Goal: Task Accomplishment & Management: Complete application form

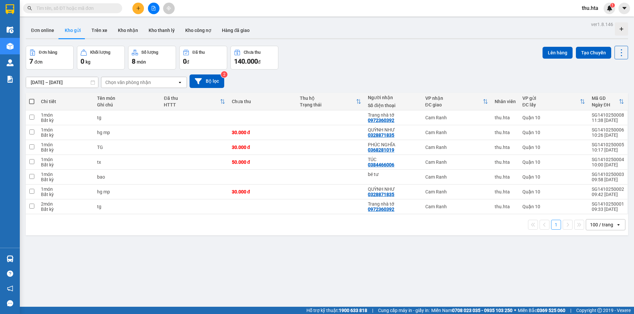
click at [138, 9] on icon "plus" at bounding box center [138, 8] width 5 height 5
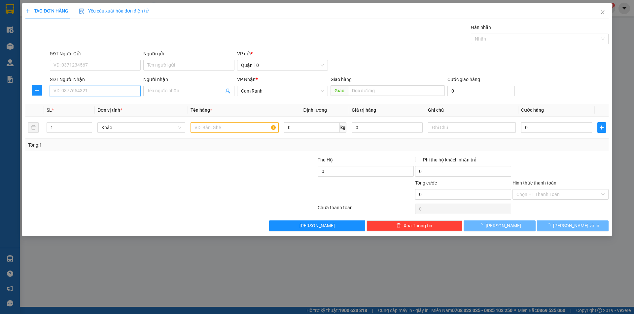
click at [112, 89] on input "SĐT Người Nhận" at bounding box center [95, 91] width 91 height 11
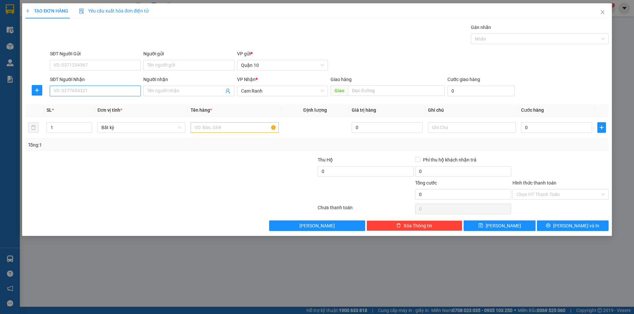
click at [56, 93] on input "SĐT Người Nhận" at bounding box center [95, 91] width 91 height 11
type input "8"
drag, startPoint x: 103, startPoint y: 112, endPoint x: 107, endPoint y: 108, distance: 6.3
click at [103, 112] on div "0784567765 - [PERSON_NAME]" at bounding box center [95, 114] width 83 height 7
type input "0784567765"
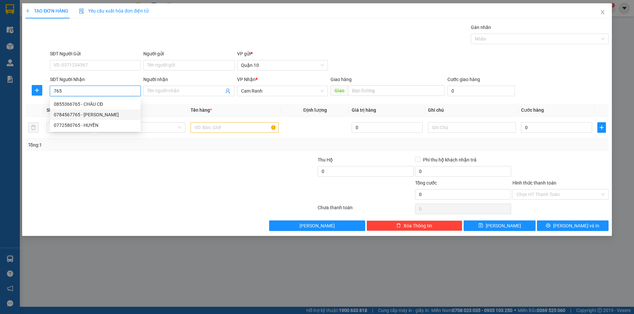
type input "MINH"
type input "30.000"
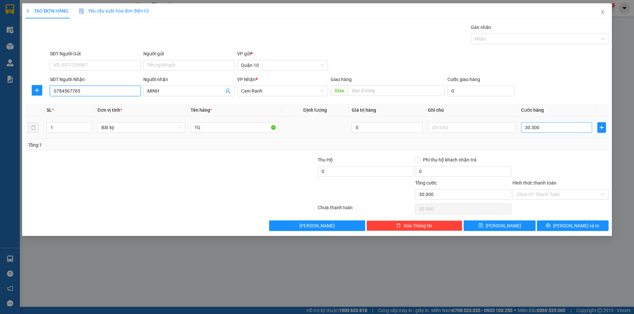
type input "0784567765"
click at [543, 123] on input "30.000" at bounding box center [556, 127] width 71 height 11
type input "0"
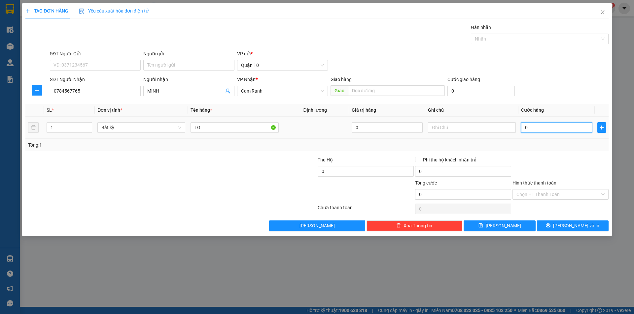
type input "4"
type input "04"
type input "40"
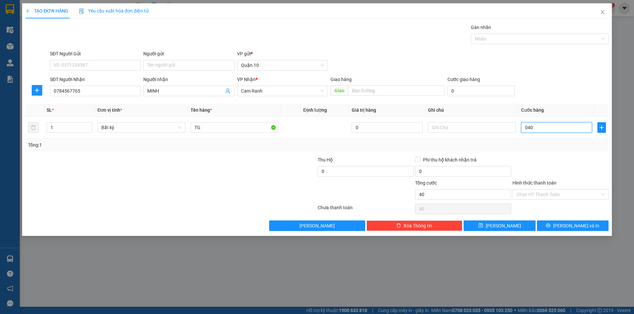
type input "040"
type input "40.000"
drag, startPoint x: 579, startPoint y: 151, endPoint x: 579, endPoint y: 161, distance: 9.6
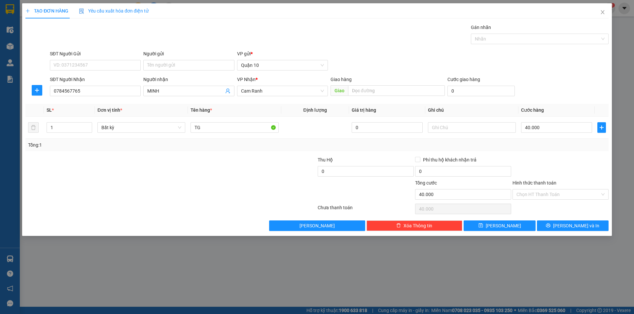
click at [579, 155] on div "Transit Pickup Surcharge Ids Transit Deliver Surcharge Ids Transit Deliver Surc…" at bounding box center [316, 128] width 583 height 208
click at [557, 200] on div "Chọn HT Thanh Toán" at bounding box center [560, 194] width 96 height 11
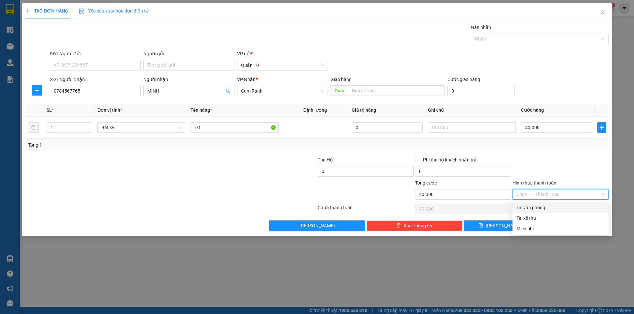
drag, startPoint x: 534, startPoint y: 207, endPoint x: 558, endPoint y: 219, distance: 27.4
click at [534, 207] on div "Tại văn phòng" at bounding box center [560, 207] width 88 height 7
type input "0"
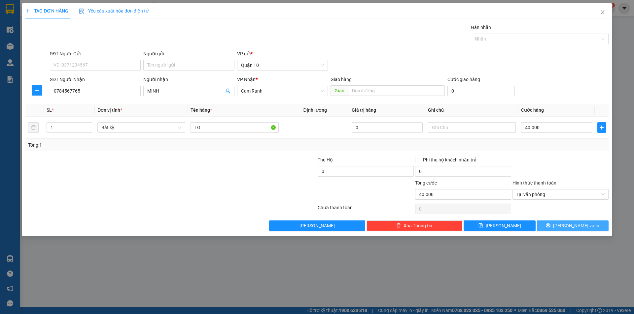
click at [568, 223] on span "[PERSON_NAME] và In" at bounding box center [576, 225] width 46 height 7
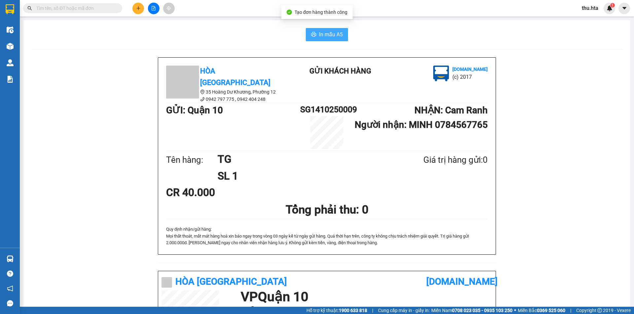
click at [316, 37] on button "In mẫu A5" at bounding box center [327, 34] width 42 height 13
drag, startPoint x: 316, startPoint y: 37, endPoint x: 324, endPoint y: 36, distance: 8.3
click at [324, 36] on button "In mẫu A5" at bounding box center [327, 34] width 42 height 13
click at [140, 9] on icon "plus" at bounding box center [138, 8] width 5 height 5
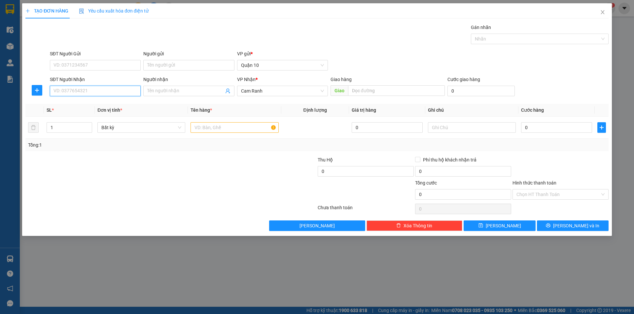
click at [110, 90] on input "SĐT Người Nhận" at bounding box center [95, 91] width 91 height 11
click at [106, 107] on div "0966111292 - TRINH" at bounding box center [95, 104] width 83 height 7
type input "0966111292"
type input "TRINH"
type input "60.000"
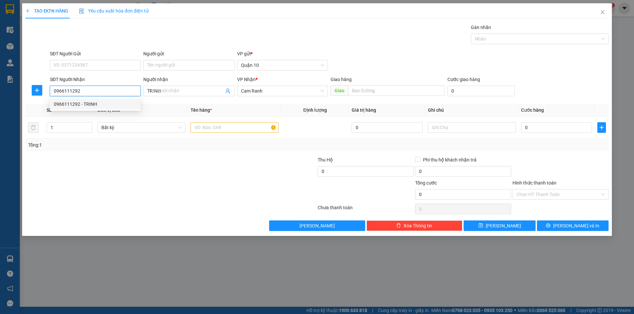
type input "60.000"
type input "0966111292"
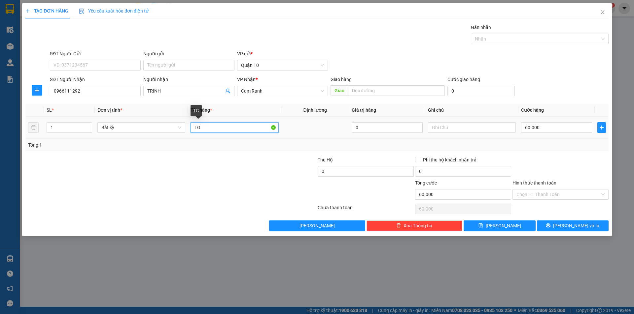
click at [213, 126] on input "TG" at bounding box center [234, 127] width 88 height 11
click at [546, 132] on input "60.000" at bounding box center [556, 127] width 71 height 11
click at [547, 149] on div "Tổng: 1" at bounding box center [316, 145] width 583 height 13
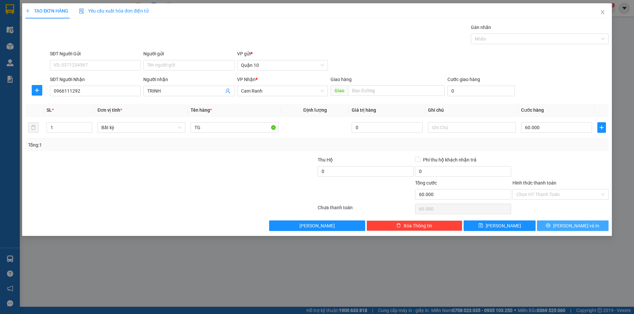
drag, startPoint x: 573, startPoint y: 225, endPoint x: 558, endPoint y: 223, distance: 15.3
click at [572, 225] on span "[PERSON_NAME] và In" at bounding box center [576, 225] width 46 height 7
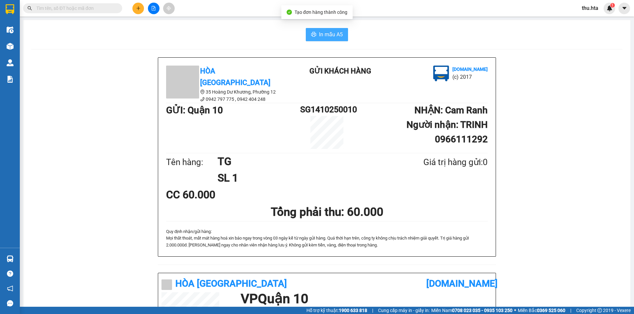
click at [322, 29] on button "In mẫu A5" at bounding box center [327, 34] width 42 height 13
drag, startPoint x: 406, startPoint y: 237, endPoint x: 550, endPoint y: 288, distance: 153.5
click at [408, 237] on p "Mọi thất thoát, mất mát hàng hoá xin báo ngay trong vòng 03 ngày kể …" at bounding box center [326, 242] width 321 height 14
click at [138, 8] on icon "plus" at bounding box center [138, 8] width 4 height 0
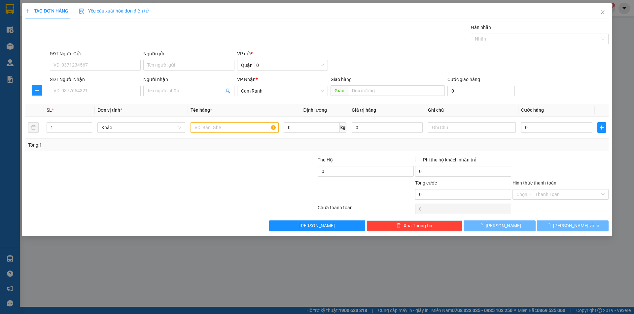
click at [115, 83] on div "SĐT Người Nhận" at bounding box center [95, 79] width 91 height 7
click at [115, 86] on input "SĐT Người Nhận" at bounding box center [95, 91] width 91 height 11
click at [114, 87] on input "SĐT Người Nhận" at bounding box center [95, 91] width 91 height 11
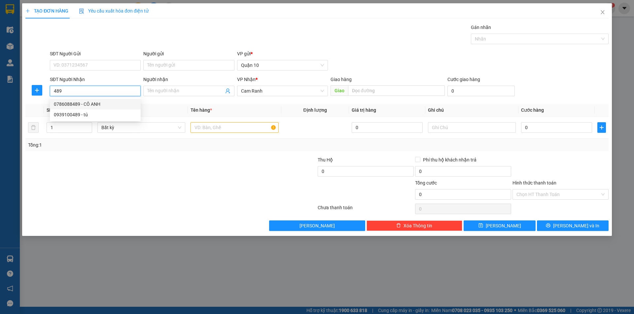
click at [93, 104] on div "0786088489 - CÔ ANH" at bounding box center [95, 104] width 83 height 7
type input "0786088489"
type input "CÔ ANH"
type input "50.000"
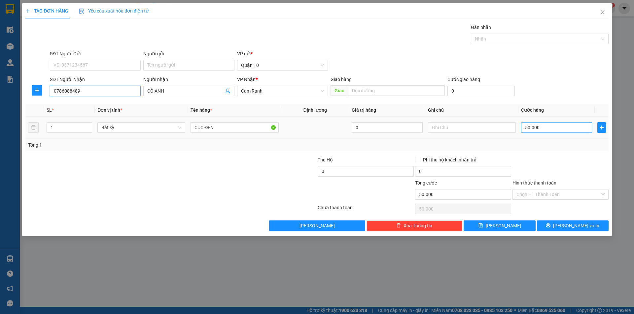
type input "0786088489"
click at [540, 128] on input "50.000" at bounding box center [556, 127] width 71 height 11
type input "3"
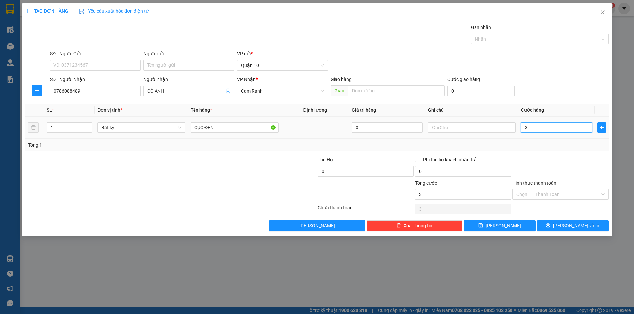
type input "30"
type input "30.000"
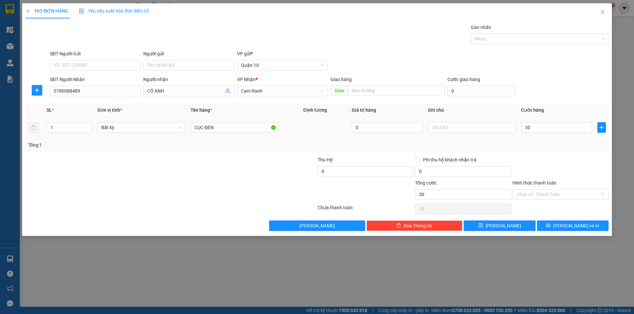
type input "30.000"
click at [520, 161] on div at bounding box center [559, 167] width 97 height 23
click at [550, 226] on icon "printer" at bounding box center [547, 225] width 5 height 5
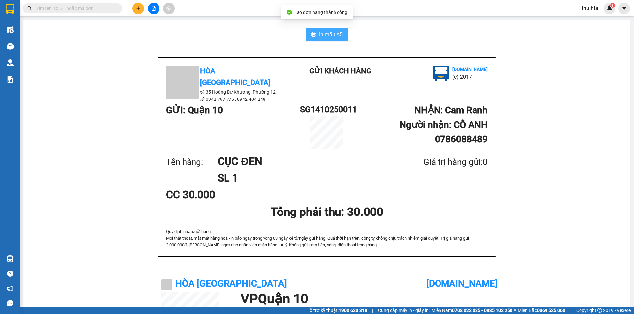
click at [334, 34] on span "In mẫu A5" at bounding box center [331, 34] width 24 height 8
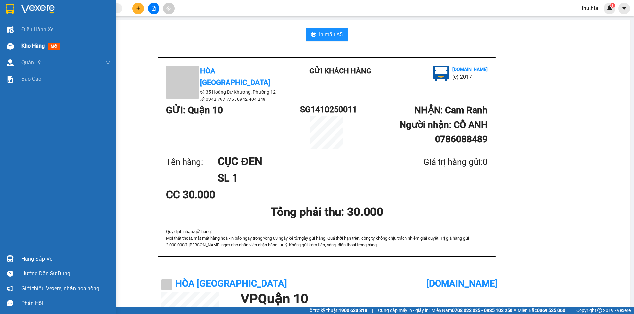
click at [31, 49] on span "Kho hàng" at bounding box center [32, 46] width 23 height 6
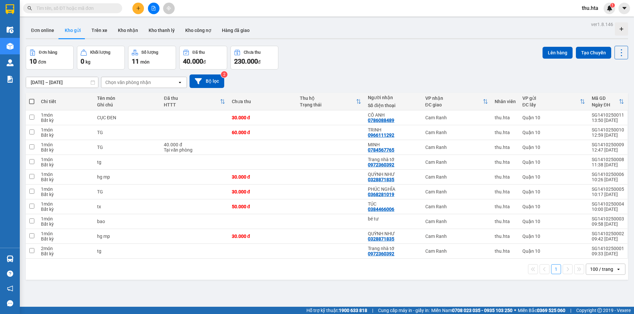
click at [55, 267] on div "1 100 / trang open" at bounding box center [326, 269] width 597 height 11
click at [136, 6] on icon "plus" at bounding box center [138, 8] width 5 height 5
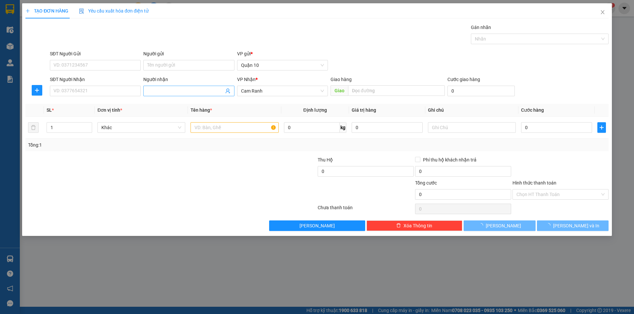
click at [163, 90] on input "Người nhận" at bounding box center [185, 90] width 76 height 7
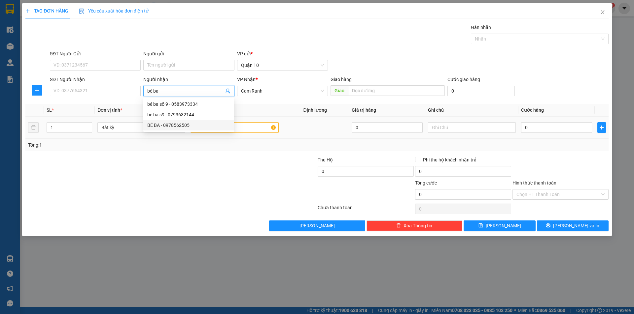
type input "bé ba"
click at [242, 124] on input "text" at bounding box center [234, 127] width 88 height 11
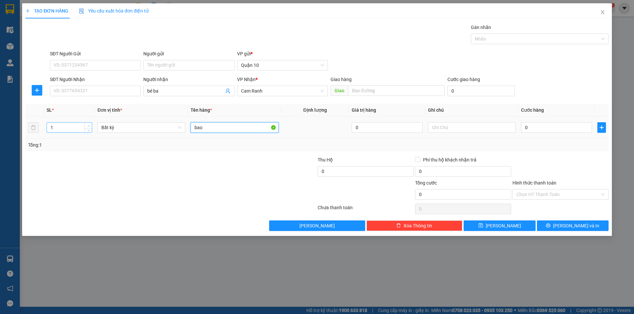
type input "bao"
type input "2"
click at [89, 125] on icon "up" at bounding box center [88, 126] width 2 height 2
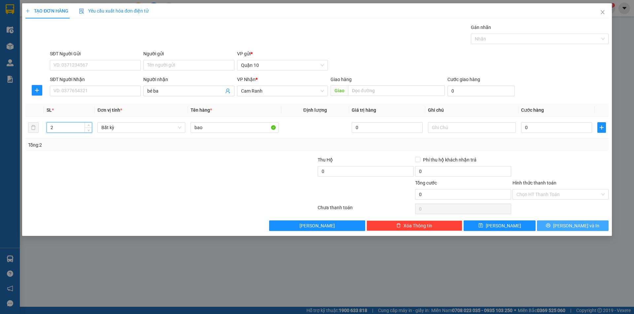
click at [576, 226] on span "[PERSON_NAME] và In" at bounding box center [576, 225] width 46 height 7
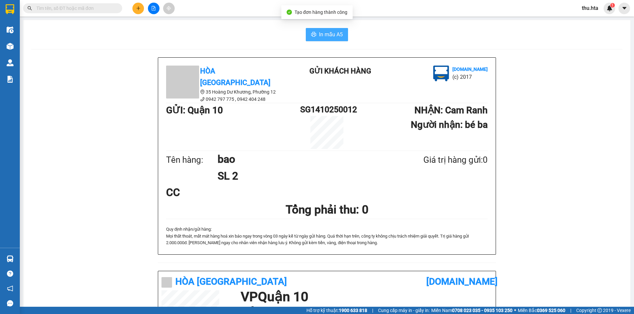
click at [321, 39] on span "In mẫu A5" at bounding box center [331, 34] width 24 height 8
click at [134, 12] on button at bounding box center [138, 9] width 12 height 12
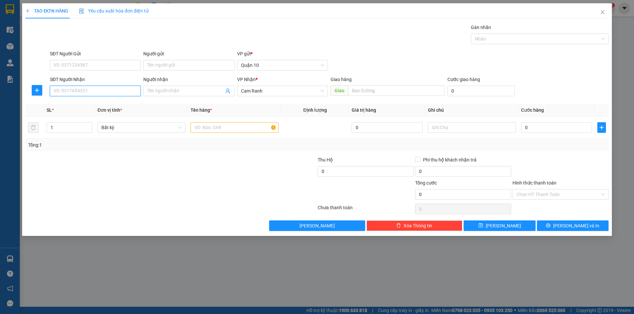
click at [79, 93] on input "SĐT Người Nhận" at bounding box center [95, 91] width 91 height 11
click at [91, 107] on div "0368281019 - PHÚC NGHĨA" at bounding box center [95, 104] width 83 height 7
type input "0368281019"
type input "PHÚC NGHĨA"
type input "30.000"
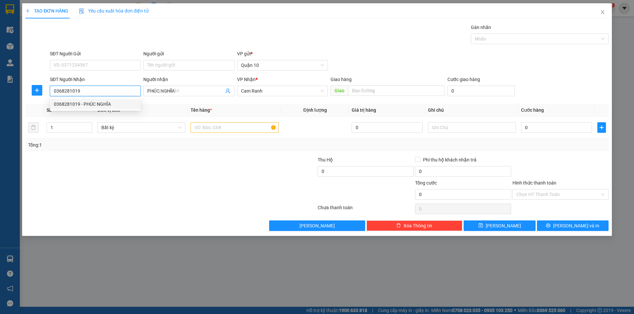
type input "30.000"
type input "0368281019"
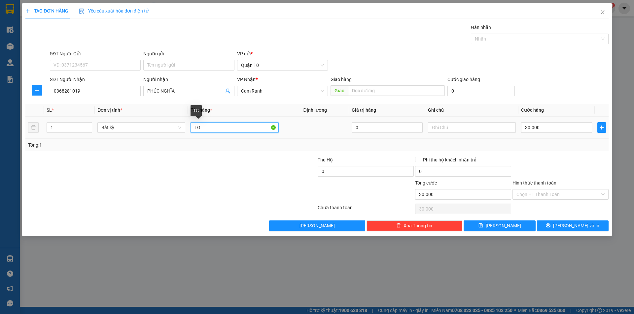
click at [211, 126] on input "TG" at bounding box center [234, 127] width 88 height 11
type input "T"
type input "cục"
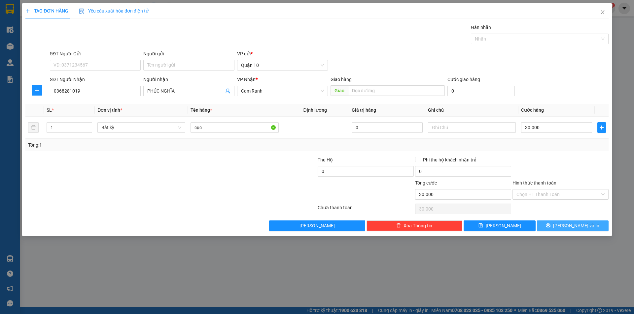
click at [574, 226] on span "[PERSON_NAME] và In" at bounding box center [576, 225] width 46 height 7
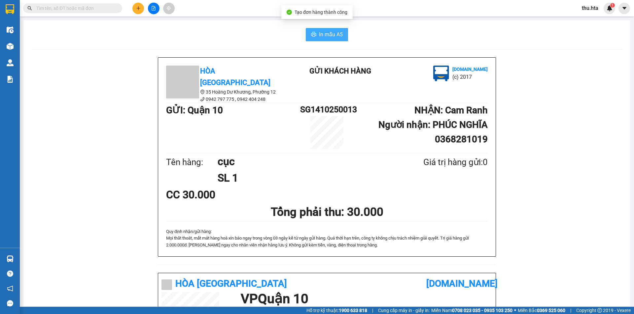
click at [334, 40] on button "In mẫu A5" at bounding box center [327, 34] width 42 height 13
click at [135, 9] on button at bounding box center [138, 9] width 12 height 12
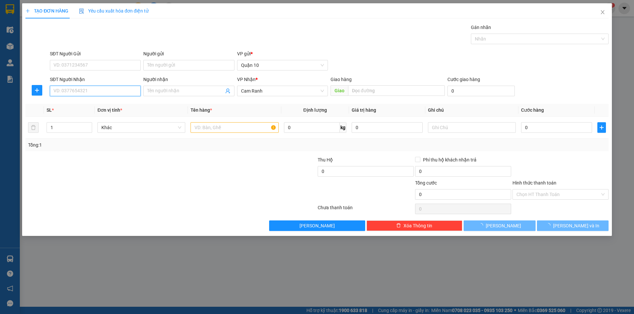
click at [98, 89] on input "SĐT Người Nhận" at bounding box center [95, 91] width 91 height 11
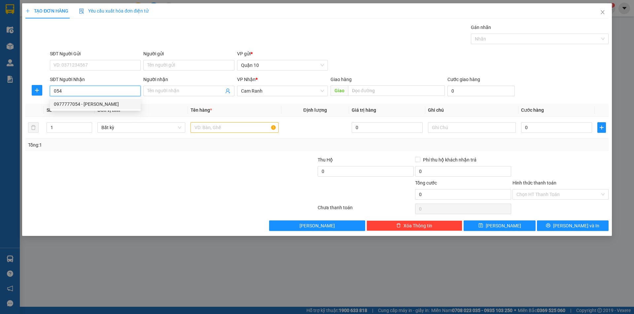
click at [94, 102] on div "0977777054 - [PERSON_NAME]" at bounding box center [95, 104] width 83 height 7
type input "0977777054"
type input "[PERSON_NAME]"
type input "30.000"
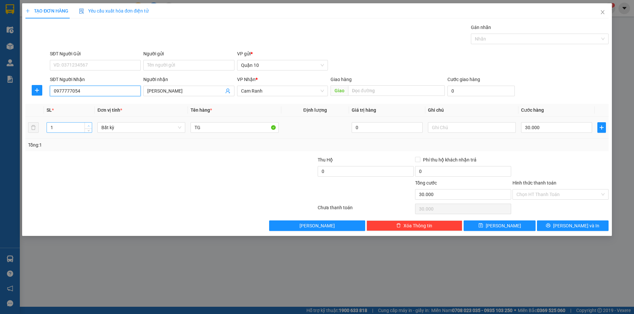
type input "0977777054"
type input "2"
click at [87, 125] on icon "up" at bounding box center [88, 126] width 2 height 2
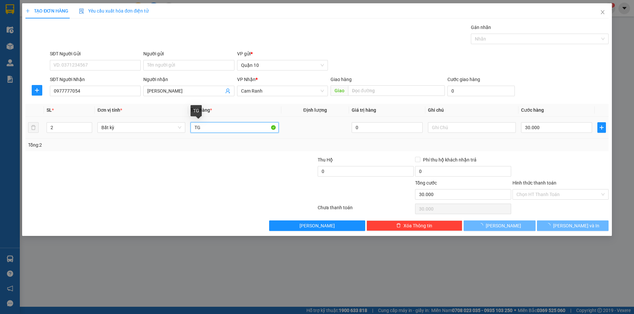
click at [217, 125] on input "TG" at bounding box center [234, 127] width 88 height 11
type input "0"
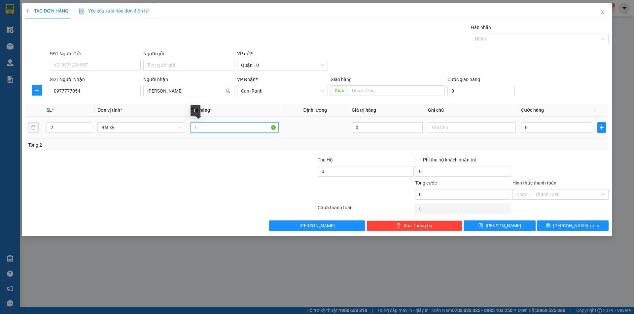
type input "T"
type input "k"
type input "lk xe"
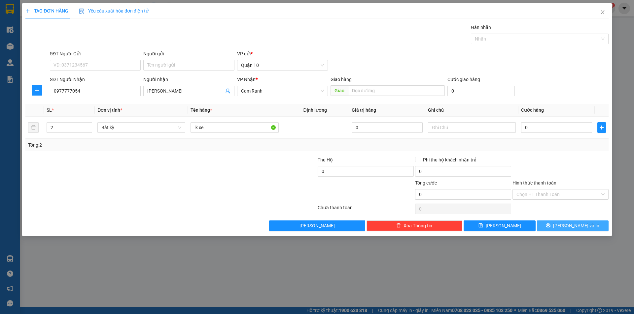
click at [561, 228] on button "[PERSON_NAME] và In" at bounding box center [573, 226] width 72 height 11
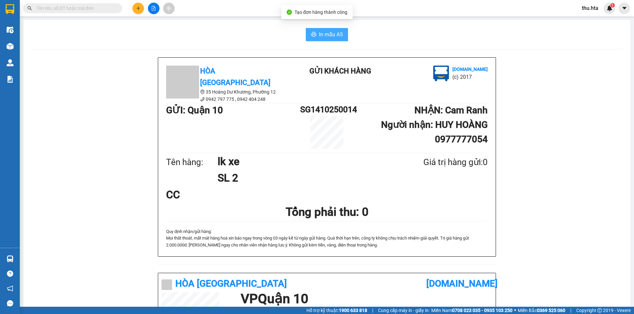
click at [331, 33] on span "In mẫu A5" at bounding box center [331, 34] width 24 height 8
drag, startPoint x: 493, startPoint y: 249, endPoint x: 491, endPoint y: 255, distance: 6.2
click at [491, 255] on div "Hòa Thuận Anh 35 Hoàng Dư Khương, [GEOGRAPHIC_DATA] 12 0942 797 775 , 0942 404…" at bounding box center [326, 279] width 591 height 445
click at [137, 6] on button at bounding box center [138, 9] width 12 height 12
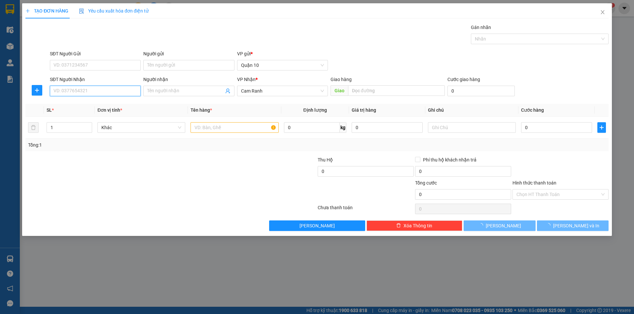
click at [136, 92] on input "SĐT Người Nhận" at bounding box center [95, 91] width 91 height 11
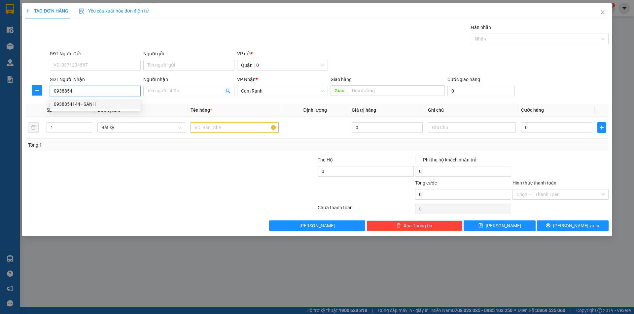
click at [80, 106] on div "0938854144 - SÁNH" at bounding box center [95, 104] width 83 height 7
type input "0938854144"
type input "SÁNH"
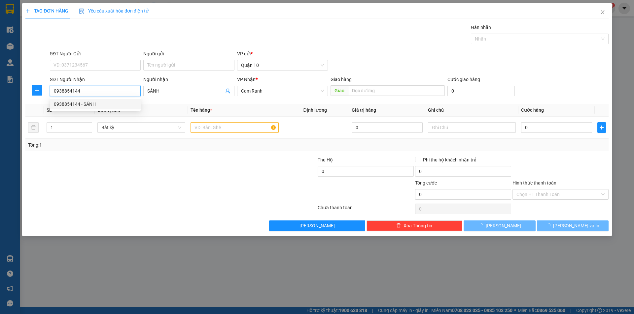
type input "50.000"
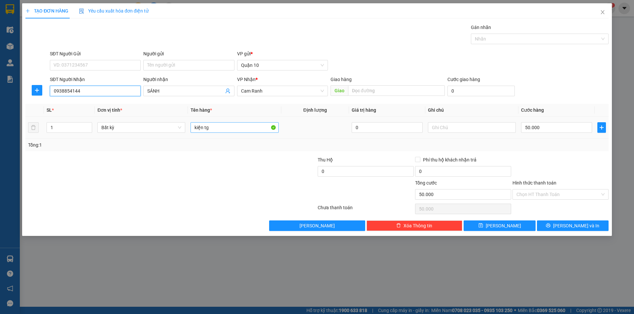
type input "0938854144"
click at [215, 122] on input "kiện tg" at bounding box center [234, 127] width 88 height 11
type input "k"
type input "hg"
type input "3"
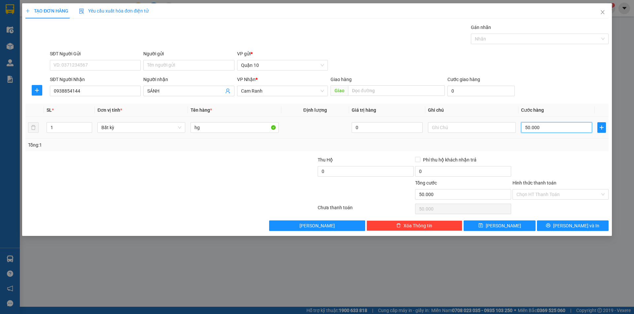
type input "3"
type input "30"
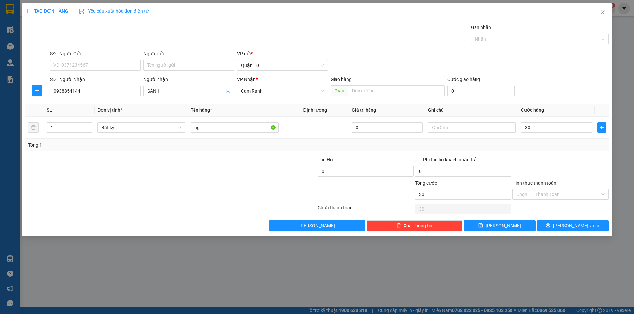
type input "30.000"
drag, startPoint x: 550, startPoint y: 145, endPoint x: 551, endPoint y: 148, distance: 3.6
click at [550, 146] on div "Tổng: 1" at bounding box center [316, 145] width 577 height 7
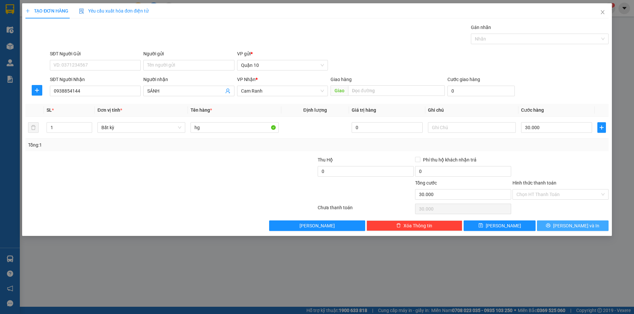
click at [576, 225] on span "[PERSON_NAME] và In" at bounding box center [576, 225] width 46 height 7
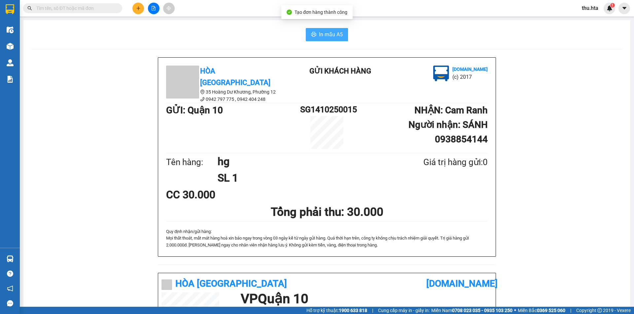
click at [327, 36] on span "In mẫu A5" at bounding box center [331, 34] width 24 height 8
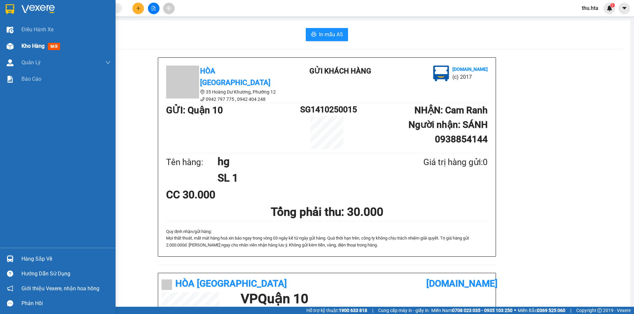
click at [23, 46] on span "Kho hàng" at bounding box center [32, 46] width 23 height 6
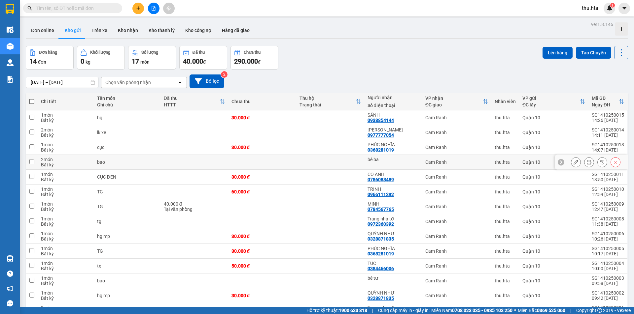
click at [555, 168] on div at bounding box center [591, 162] width 73 height 15
click at [137, 7] on icon "plus" at bounding box center [138, 8] width 5 height 5
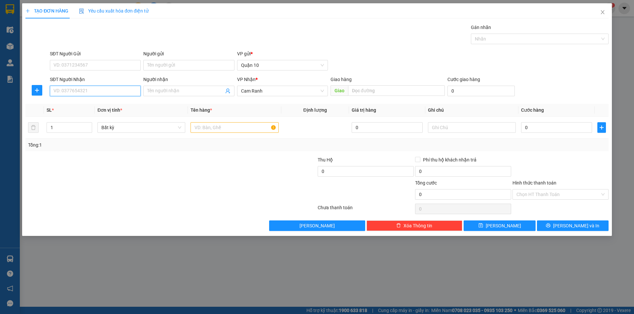
click at [102, 93] on input "SĐT Người Nhận" at bounding box center [95, 91] width 91 height 11
click at [98, 100] on div "0397452456 - [PERSON_NAME]" at bounding box center [95, 104] width 91 height 11
type input "0397452456"
type input "[PERSON_NAME]"
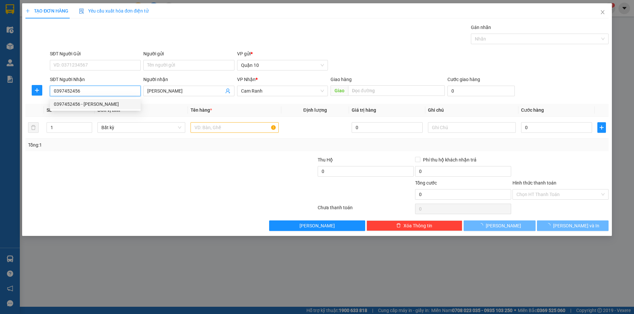
type input "60.000"
type input "0397452456"
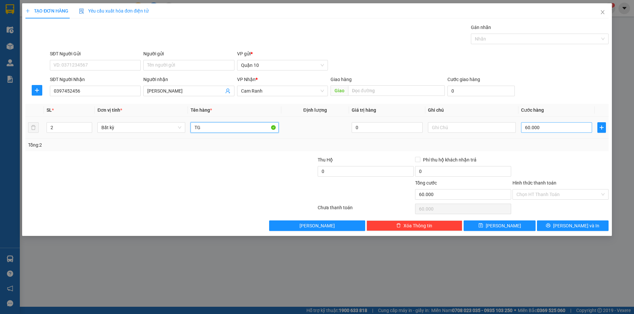
drag, startPoint x: 214, startPoint y: 125, endPoint x: 540, endPoint y: 128, distance: 326.0
click at [266, 129] on input "TG" at bounding box center [234, 127] width 88 height 11
click at [558, 131] on input "60.000" at bounding box center [556, 127] width 71 height 11
type input "1"
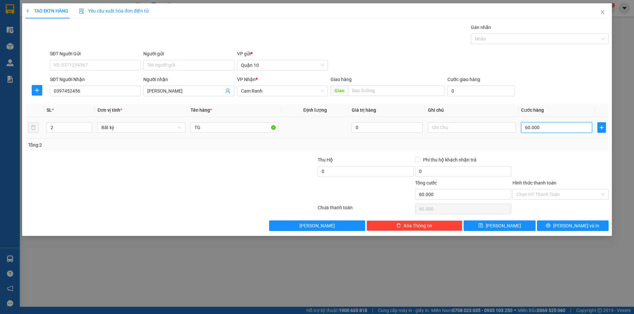
type input "1"
type input "18"
type input "180"
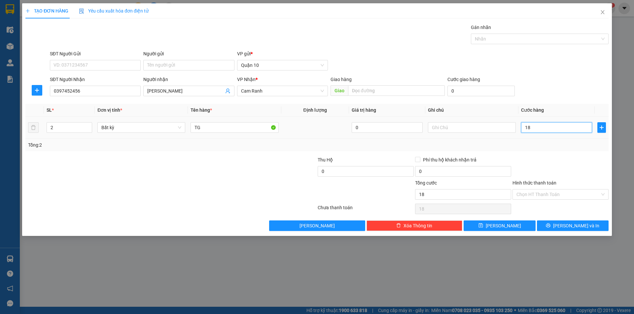
type input "180"
type input "180.000"
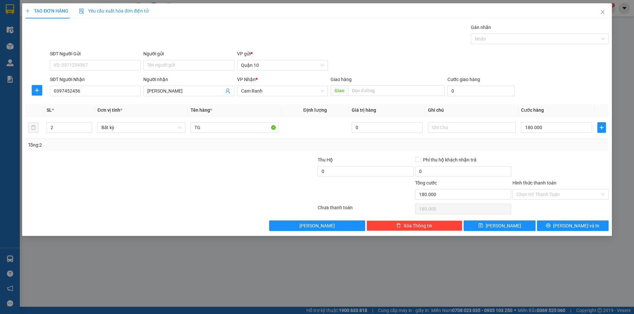
drag, startPoint x: 527, startPoint y: 170, endPoint x: 531, endPoint y: 176, distance: 7.7
click at [527, 172] on div at bounding box center [559, 167] width 97 height 23
click at [548, 196] on input "Hình thức thanh toán" at bounding box center [557, 195] width 83 height 10
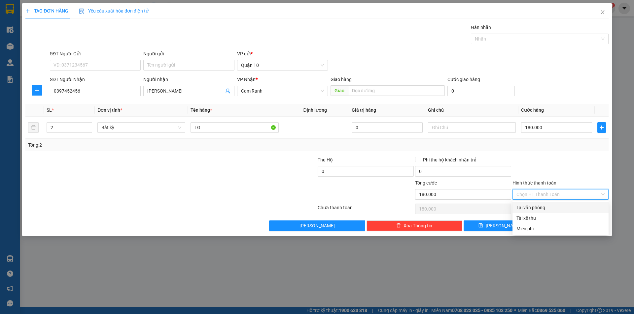
click at [550, 207] on div "Tại văn phòng" at bounding box center [560, 207] width 88 height 7
type input "0"
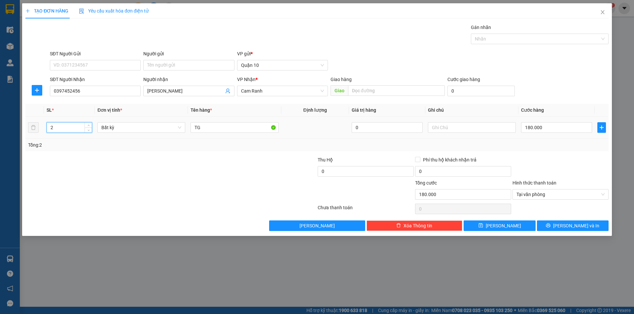
drag, startPoint x: 75, startPoint y: 127, endPoint x: 72, endPoint y: 125, distance: 3.6
click at [72, 126] on input "2" at bounding box center [69, 128] width 45 height 10
type input "6"
click at [584, 227] on span "[PERSON_NAME] và In" at bounding box center [576, 225] width 46 height 7
type input "0"
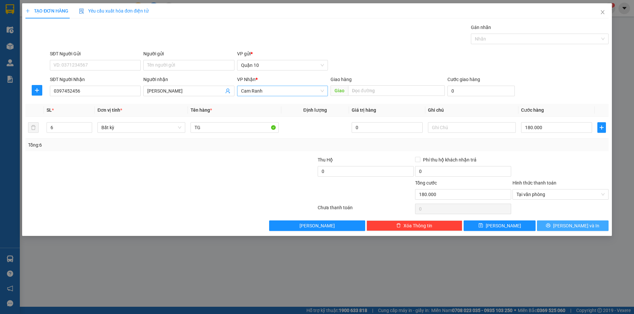
type input "0"
type input "1"
type input "18"
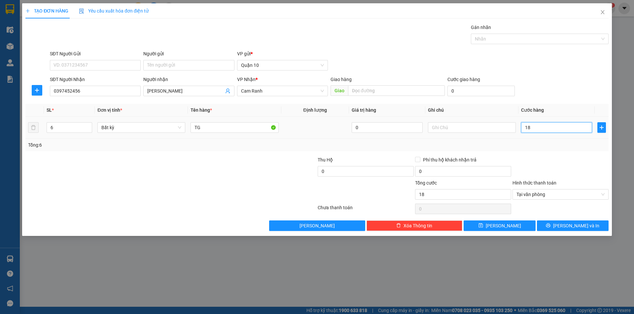
type input "180"
type input "180.000"
click at [558, 155] on div "Transit Pickup Surcharge Ids Transit Deliver Surcharge Ids Transit Deliver Surc…" at bounding box center [316, 128] width 583 height 208
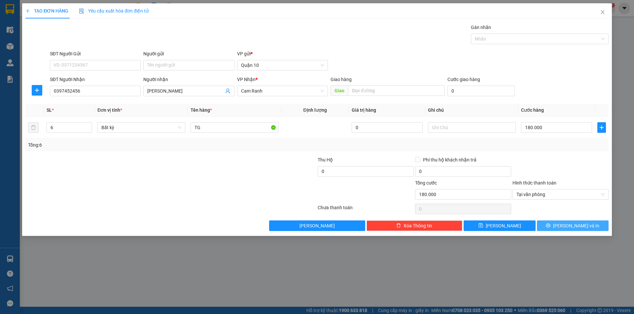
click at [555, 223] on button "[PERSON_NAME] và In" at bounding box center [573, 226] width 72 height 11
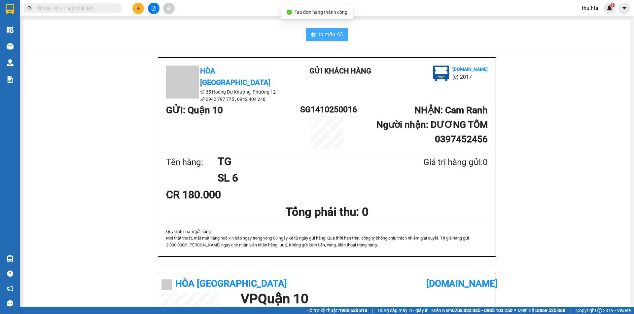
click at [327, 31] on button "In mẫu A5" at bounding box center [327, 34] width 42 height 13
click at [140, 6] on icon "plus" at bounding box center [138, 8] width 5 height 5
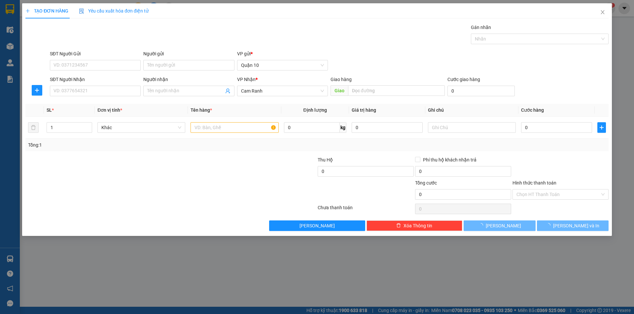
click at [95, 85] on div "SĐT Người Nhận" at bounding box center [95, 81] width 91 height 10
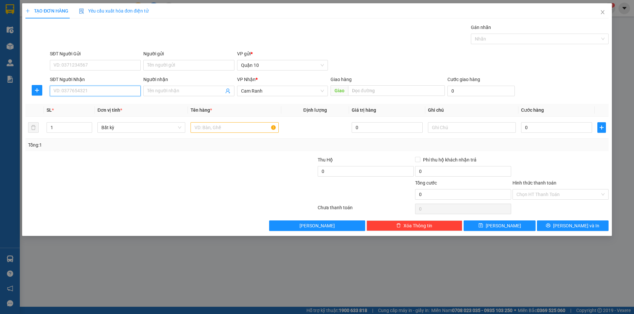
click at [87, 92] on input "SĐT Người Nhận" at bounding box center [95, 91] width 91 height 11
click at [94, 102] on div "0786088489 - CÔ ANH" at bounding box center [95, 104] width 83 height 7
type input "0786088489"
type input "CÔ ANH"
type input "30.000"
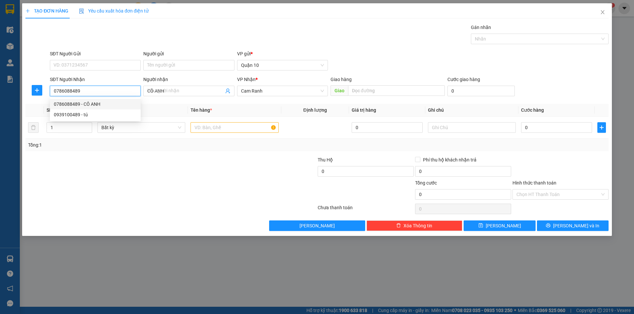
type input "30.000"
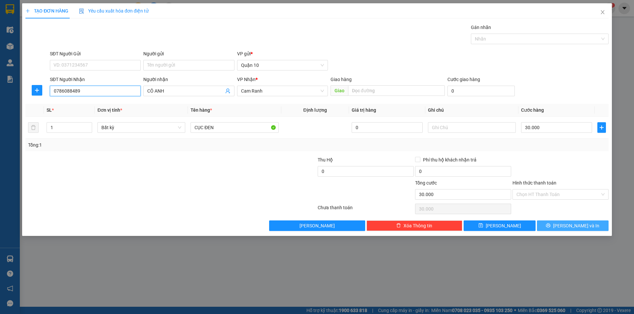
type input "0786088489"
click at [574, 223] on span "[PERSON_NAME] và In" at bounding box center [576, 225] width 46 height 7
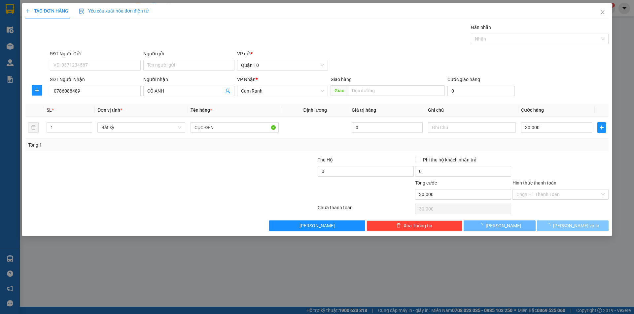
click at [553, 223] on span "button" at bounding box center [548, 225] width 7 height 7
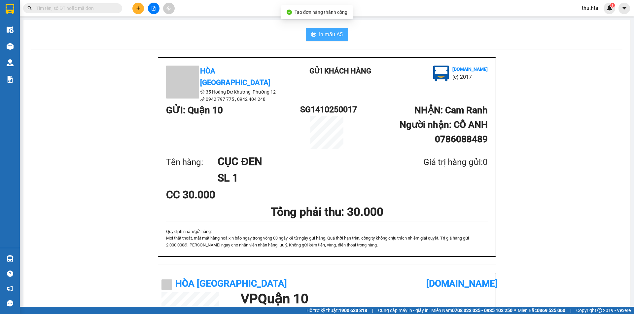
click at [340, 30] on button "In mẫu A5" at bounding box center [327, 34] width 42 height 13
click at [352, 16] on div "Tạo đơn hàng thành công" at bounding box center [316, 12] width 71 height 14
click at [139, 8] on icon "plus" at bounding box center [138, 8] width 5 height 5
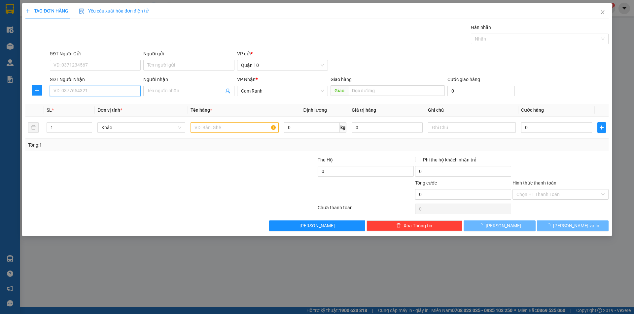
click at [79, 93] on input "SĐT Người Nhận" at bounding box center [95, 91] width 91 height 11
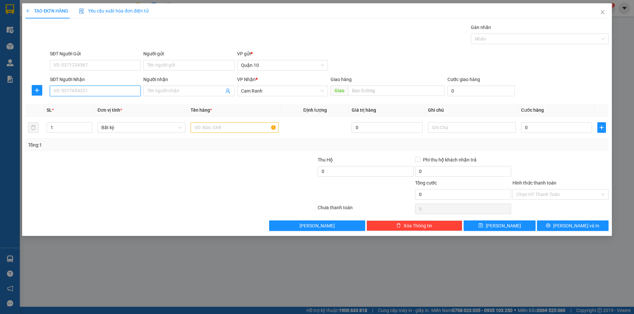
click at [90, 88] on input "SĐT Người Nhận" at bounding box center [95, 91] width 91 height 11
click at [126, 108] on div "0905836547 - DOANH ĐL QTHY" at bounding box center [95, 104] width 91 height 11
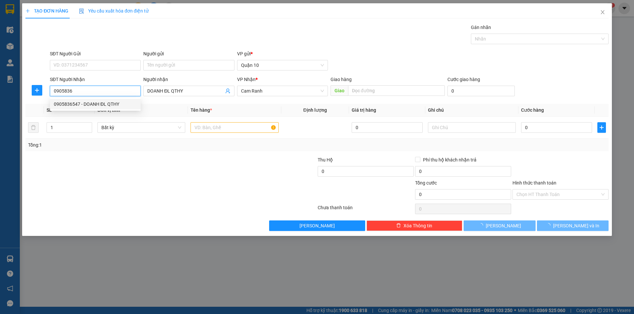
type input "0905836547"
type input "DOANH ĐL QTHY"
type input "40.000"
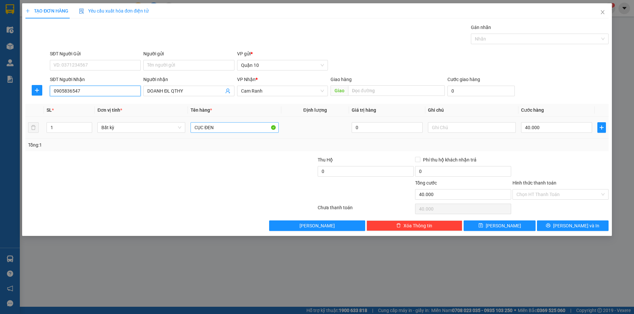
type input "0905836547"
click at [219, 129] on input "CỤC ĐEN" at bounding box center [234, 127] width 88 height 11
type input "CỤC đồ"
click at [518, 196] on input "Hình thức thanh toán" at bounding box center [557, 195] width 83 height 10
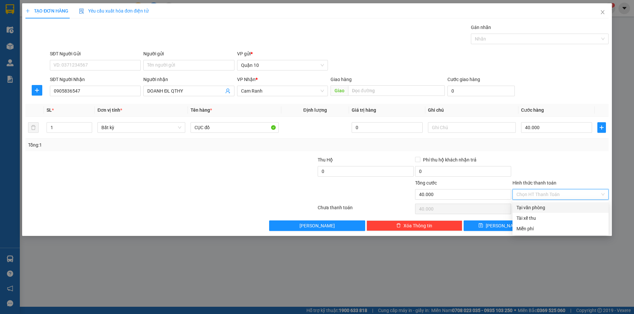
click at [537, 209] on div "Tại văn phòng" at bounding box center [560, 207] width 88 height 7
type input "0"
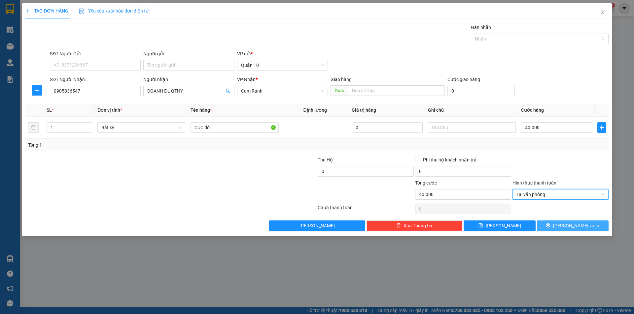
click at [550, 225] on icon "printer" at bounding box center [547, 225] width 5 height 5
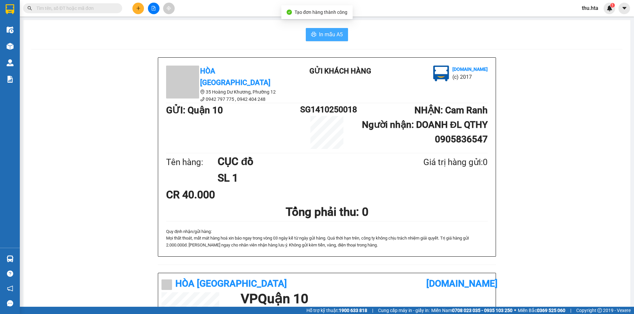
click at [311, 41] on div "In mẫu A5 Hòa Thuận Anh 35 Hoàng Dư Khương, [GEOGRAPHIC_DATA] 12 0942 797 775 …" at bounding box center [326, 265] width 606 height 490
click at [322, 34] on span "In mẫu A5" at bounding box center [331, 34] width 24 height 8
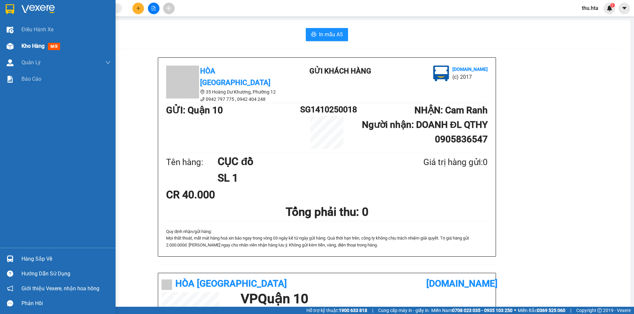
click at [20, 47] on div "Kho hàng mới" at bounding box center [57, 46] width 115 height 16
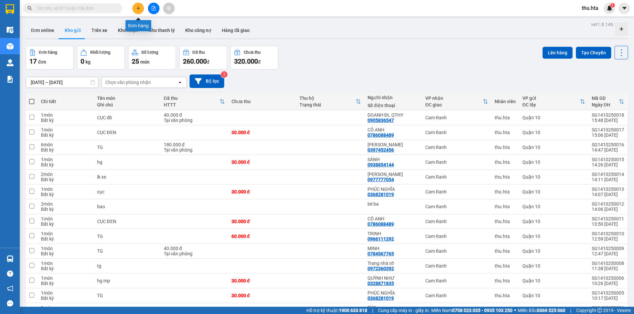
click at [137, 7] on icon "plus" at bounding box center [138, 8] width 5 height 5
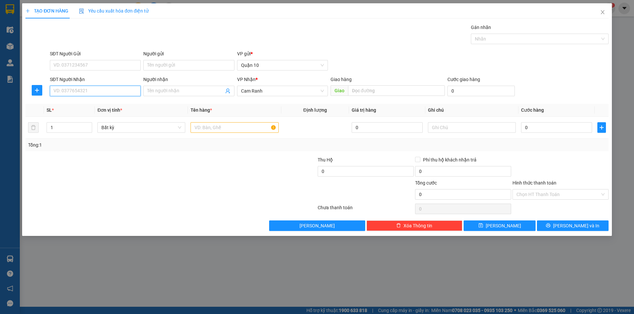
drag, startPoint x: 102, startPoint y: 88, endPoint x: 119, endPoint y: 71, distance: 24.0
click at [104, 87] on input "SĐT Người Nhận" at bounding box center [95, 91] width 91 height 11
click at [126, 102] on div "0904777497 - PHƯƠNG" at bounding box center [95, 104] width 83 height 7
type input "0904777497"
type input "PHƯƠNG"
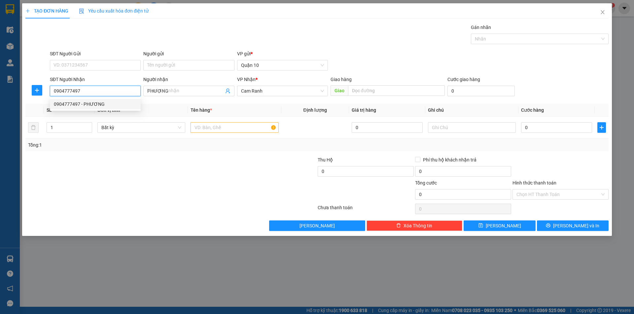
type input "80.000"
type input "0904777497"
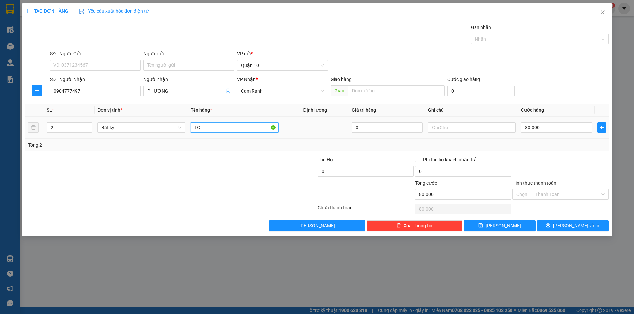
click at [209, 126] on input "TG" at bounding box center [234, 127] width 88 height 11
type input "TG+ tx"
click at [566, 196] on input "Hình thức thanh toán" at bounding box center [557, 195] width 83 height 10
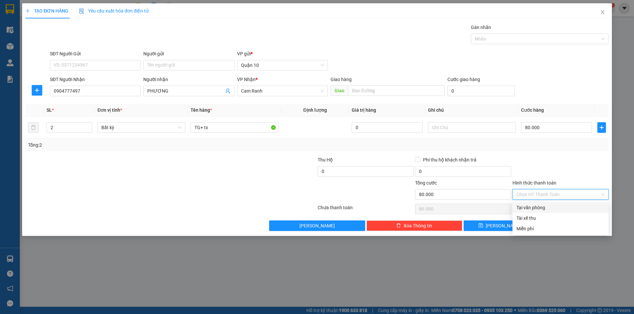
drag, startPoint x: 552, startPoint y: 205, endPoint x: 551, endPoint y: 208, distance: 3.4
click at [551, 205] on div "Tại văn phòng" at bounding box center [560, 207] width 88 height 7
type input "0"
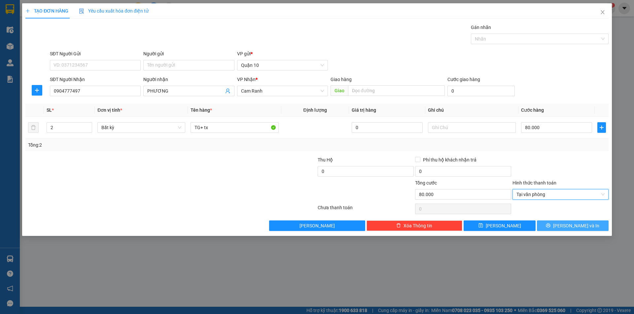
click at [558, 227] on button "[PERSON_NAME] và In" at bounding box center [573, 226] width 72 height 11
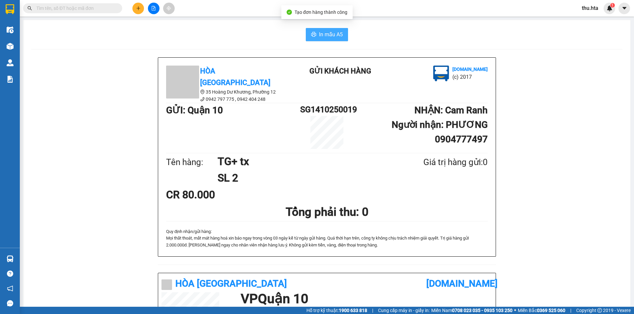
click at [337, 37] on span "In mẫu A5" at bounding box center [331, 34] width 24 height 8
click at [136, 13] on button at bounding box center [138, 9] width 12 height 12
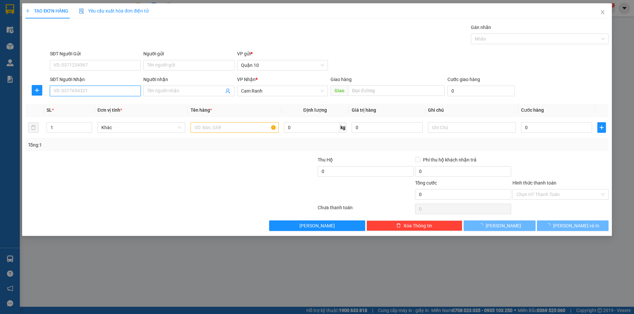
click at [105, 88] on input "SĐT Người Nhận" at bounding box center [95, 91] width 91 height 11
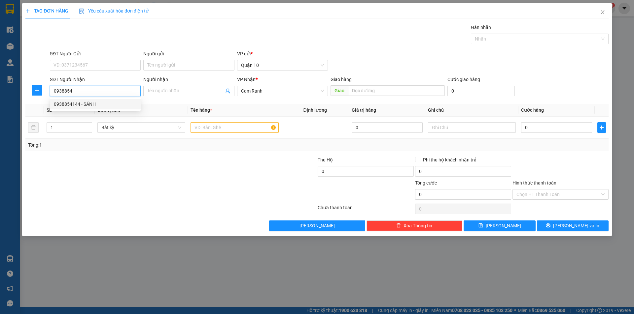
click at [94, 104] on div "0938854144 - SÁNH" at bounding box center [95, 104] width 83 height 7
type input "0938854144"
type input "SÁNH"
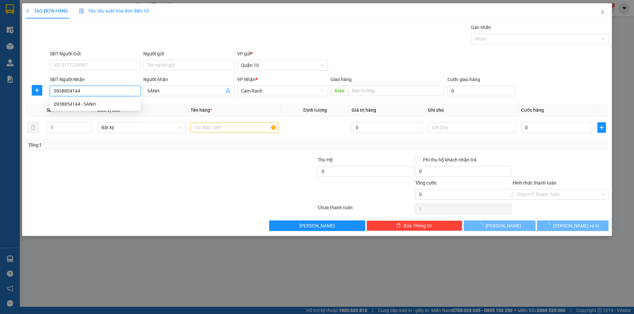
type input "30.000"
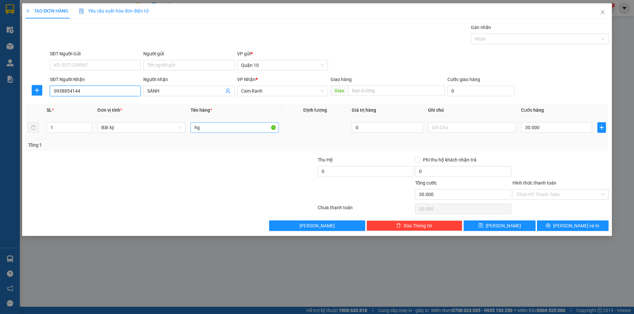
type input "0938854144"
click at [202, 124] on input "hg" at bounding box center [234, 127] width 88 height 11
type input "h"
type input "bao"
type input "0"
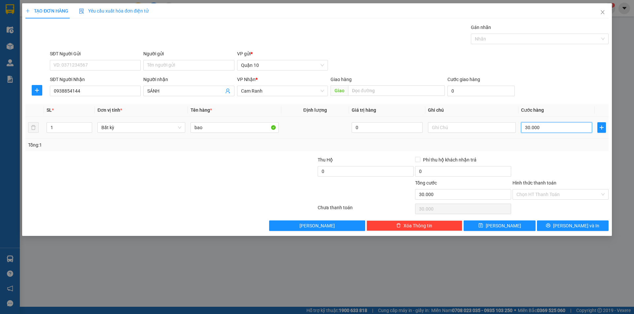
type input "0"
type input "1"
type input "01"
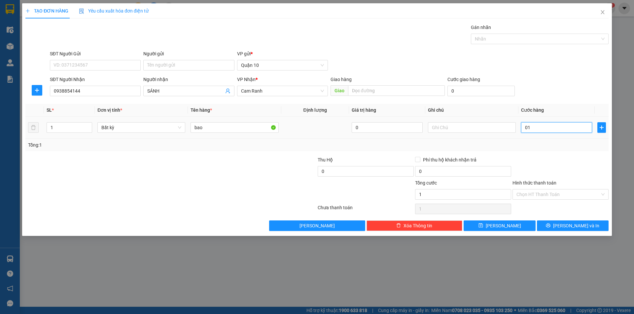
type input "10"
type input "010"
type input "100"
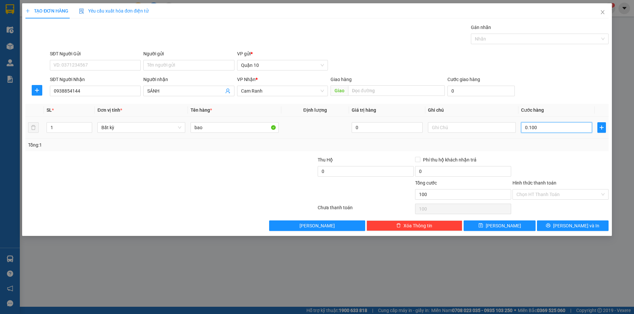
drag, startPoint x: 556, startPoint y: 125, endPoint x: 558, endPoint y: 146, distance: 20.9
click at [554, 126] on input "0.100" at bounding box center [556, 127] width 71 height 11
type input "0.100"
type input "100.000"
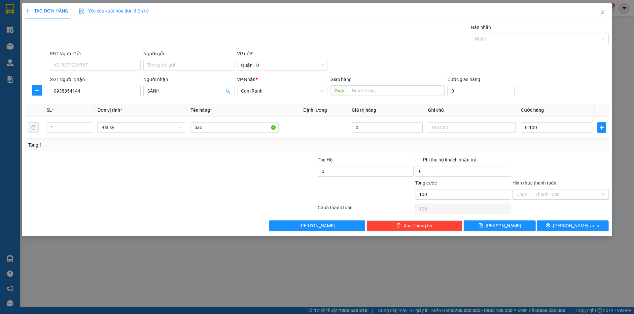
type input "100.000"
click at [556, 163] on div at bounding box center [559, 167] width 97 height 23
click at [571, 224] on span "[PERSON_NAME] và In" at bounding box center [576, 225] width 46 height 7
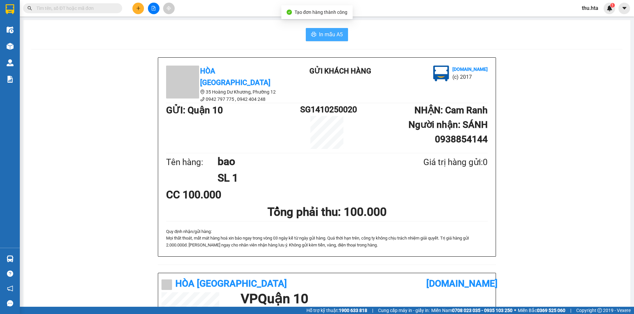
click at [329, 36] on span "In mẫu A5" at bounding box center [331, 34] width 24 height 8
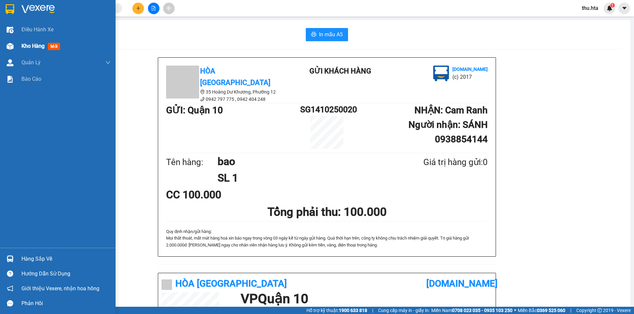
click at [25, 45] on span "Kho hàng" at bounding box center [32, 46] width 23 height 6
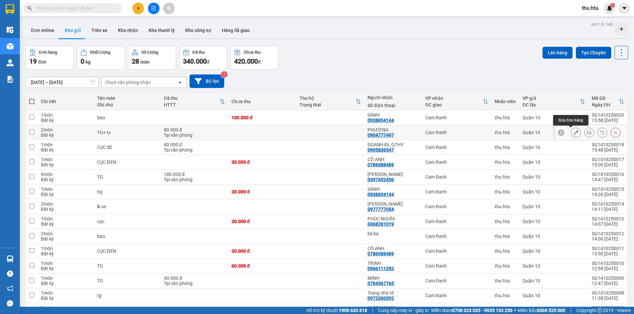
click at [573, 131] on button at bounding box center [575, 133] width 9 height 12
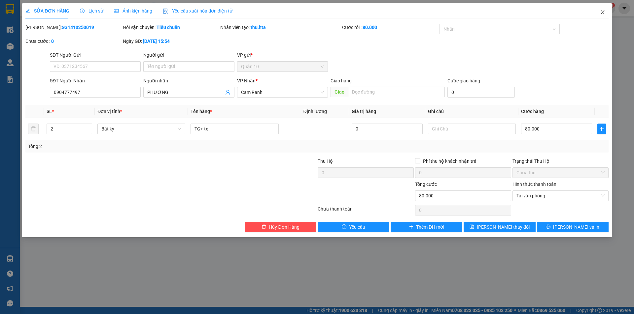
click at [604, 12] on icon "close" at bounding box center [602, 12] width 5 height 5
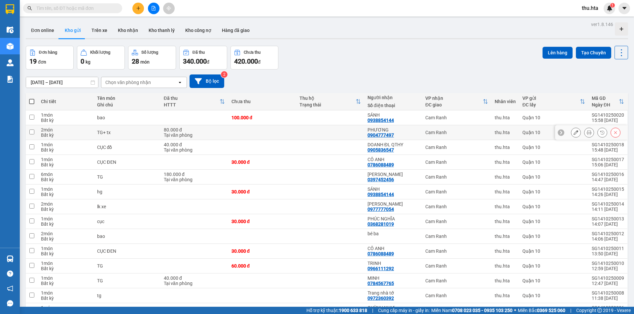
click at [586, 133] on icon at bounding box center [588, 132] width 5 height 5
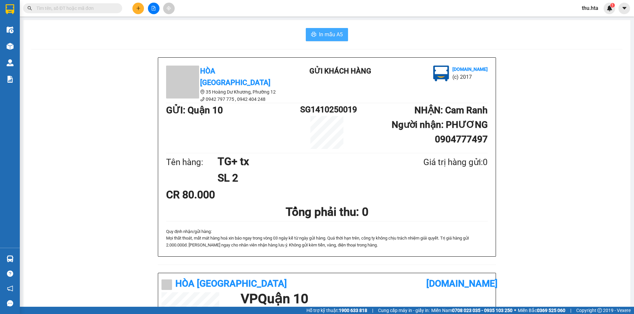
click at [327, 38] on span "In mẫu A5" at bounding box center [331, 34] width 24 height 8
click at [485, 266] on div "Hòa Thuận Anh 35 Hoàng Dư Khương, [GEOGRAPHIC_DATA] 12 0942 797 775 , 0942 404…" at bounding box center [327, 165] width 338 height 216
click at [486, 267] on div "Hòa Thuận Anh 35 Hoàng Dư Khương, [GEOGRAPHIC_DATA] 12 0942 797 775 , 0942 404…" at bounding box center [327, 165] width 338 height 216
click at [138, 9] on icon "plus" at bounding box center [138, 8] width 0 height 4
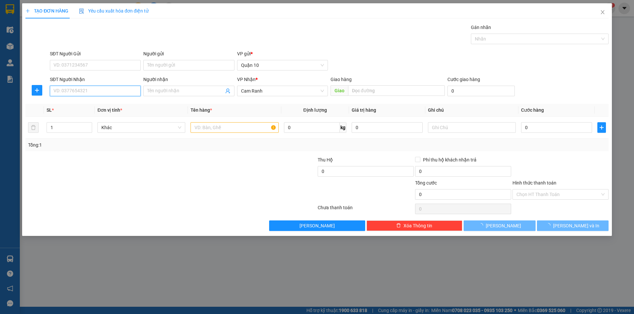
click at [97, 94] on input "SĐT Người Nhận" at bounding box center [95, 91] width 91 height 11
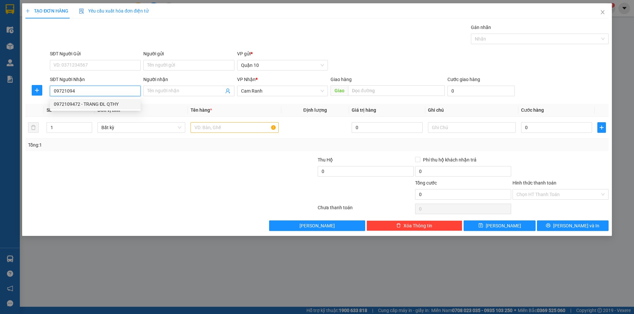
click at [110, 106] on div "0972109472 - TRANG ĐL QTHY" at bounding box center [95, 104] width 83 height 7
type input "0972109472"
type input "TRANG ĐL QTHY"
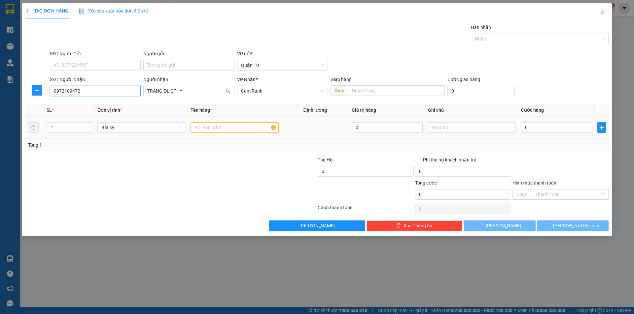
type input "60.000"
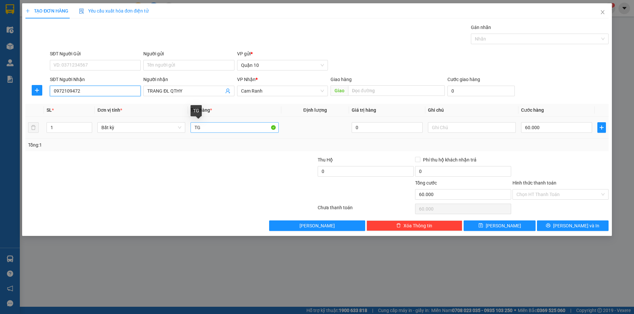
type input "0972109472"
click at [215, 128] on input "TG" at bounding box center [234, 127] width 88 height 11
click at [526, 129] on input "60.000" at bounding box center [556, 127] width 71 height 11
type input "7"
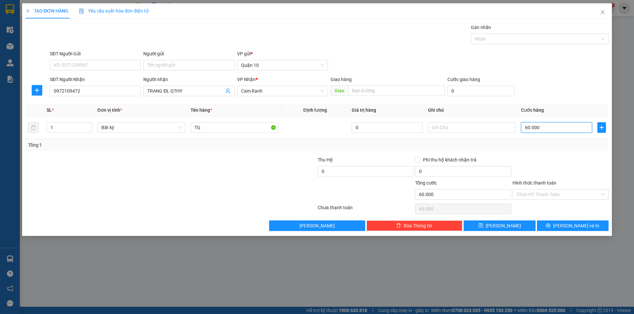
type input "7"
type input "70"
type input "70.000"
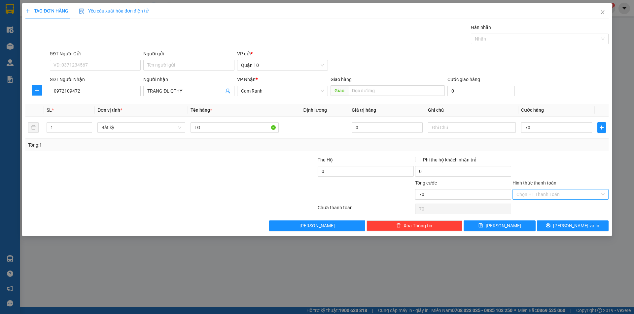
type input "70.000"
click at [545, 190] on div "Hình thức thanh toán Chọn HT Thanh Toán" at bounding box center [560, 191] width 96 height 23
click at [545, 193] on input "Hình thức thanh toán" at bounding box center [557, 195] width 83 height 10
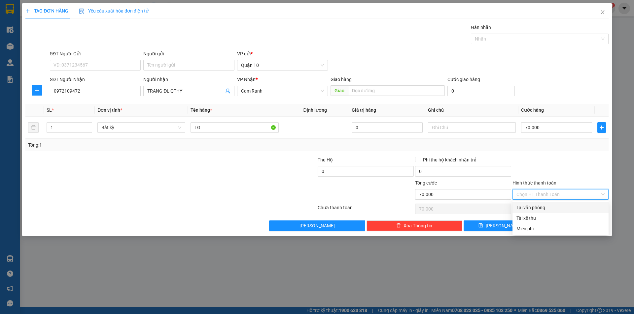
click at [539, 208] on div "Tại văn phòng" at bounding box center [560, 207] width 88 height 7
type input "0"
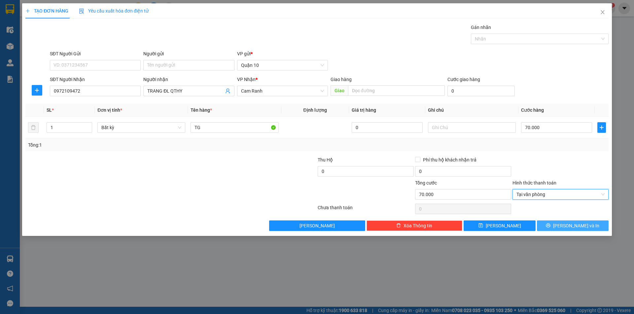
click at [567, 223] on span "[PERSON_NAME] và In" at bounding box center [576, 225] width 46 height 7
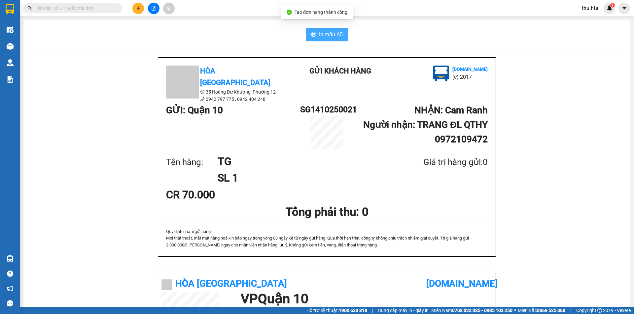
click at [319, 32] on span "In mẫu A5" at bounding box center [331, 34] width 24 height 8
click at [138, 10] on icon "plus" at bounding box center [138, 8] width 5 height 5
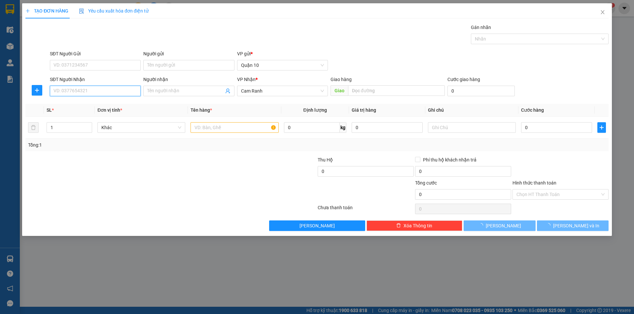
click at [106, 89] on input "SĐT Người Nhận" at bounding box center [95, 91] width 91 height 11
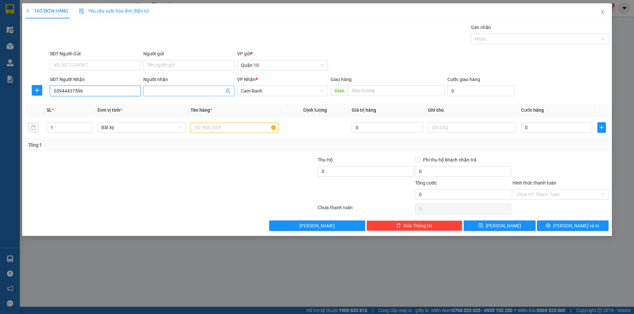
type input "03944437596"
click at [179, 90] on input "Người nhận" at bounding box center [185, 90] width 76 height 7
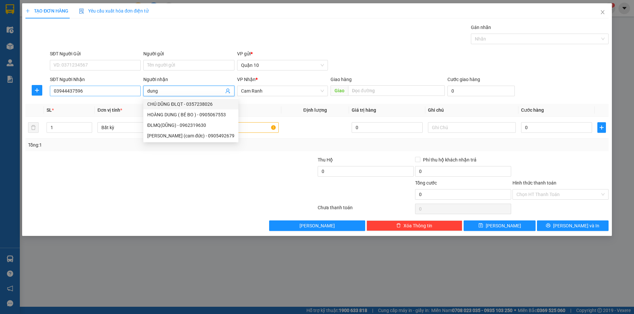
type input "dung"
click at [69, 91] on input "03944437596" at bounding box center [95, 91] width 91 height 11
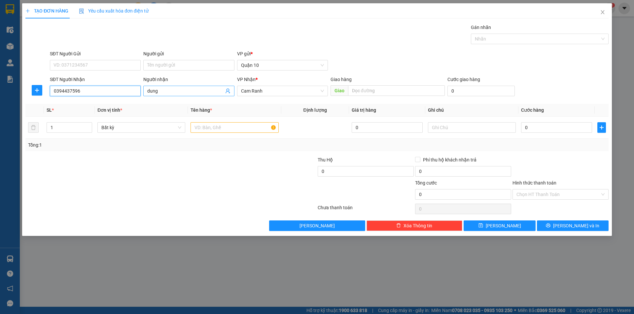
type input "0394437596"
click at [186, 90] on input "dung" at bounding box center [185, 90] width 76 height 7
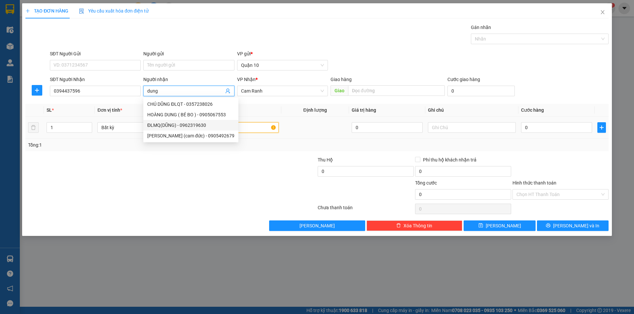
click at [247, 129] on input "text" at bounding box center [234, 127] width 88 height 11
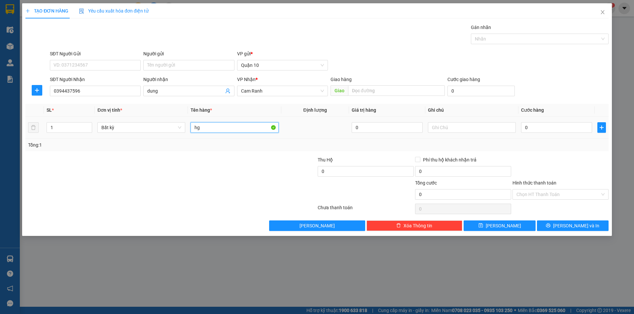
click at [251, 129] on input "hg" at bounding box center [234, 127] width 88 height 11
type input "hg thuốc"
click at [543, 122] on input "0" at bounding box center [556, 127] width 71 height 11
type input "3"
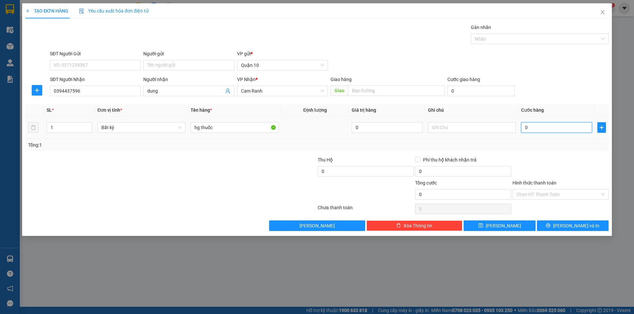
type input "3"
type input "30"
type input "30.000"
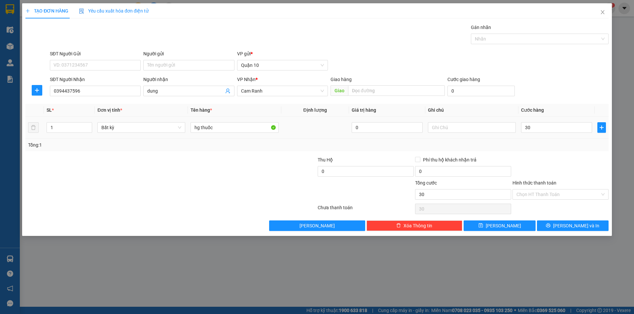
type input "30.000"
click at [569, 150] on div "Tổng: 1" at bounding box center [316, 145] width 583 height 13
click at [546, 193] on input "Hình thức thanh toán" at bounding box center [557, 195] width 83 height 10
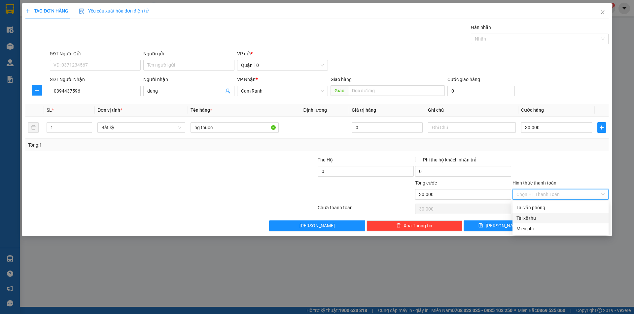
click at [547, 214] on div "Tài xế thu" at bounding box center [560, 218] width 96 height 11
click at [544, 199] on span "Tài xế thu" at bounding box center [560, 195] width 88 height 10
click at [540, 195] on span "Tài xế thu" at bounding box center [560, 195] width 88 height 10
click at [538, 197] on span "Tài xế thu" at bounding box center [560, 195] width 88 height 10
click at [592, 175] on div at bounding box center [559, 167] width 97 height 23
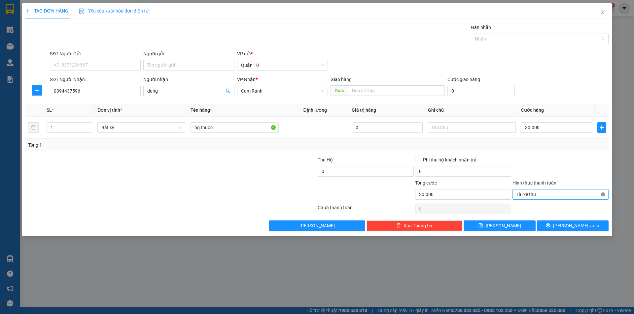
type input "30.000"
click at [590, 222] on button "[PERSON_NAME] và In" at bounding box center [573, 226] width 72 height 11
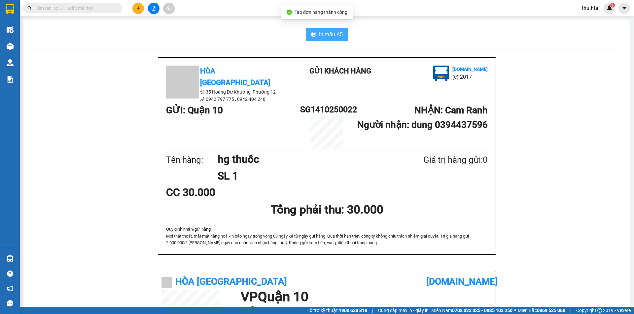
click at [333, 35] on span "In mẫu A5" at bounding box center [331, 34] width 24 height 8
click at [142, 9] on button at bounding box center [138, 9] width 12 height 12
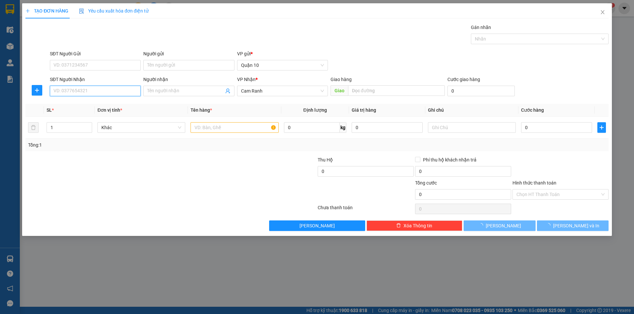
click at [117, 94] on input "SĐT Người Nhận" at bounding box center [95, 91] width 91 height 11
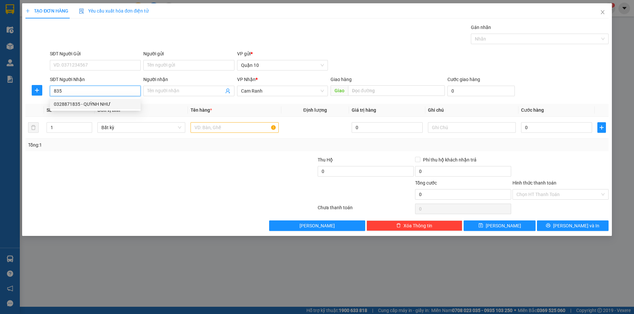
click at [83, 104] on div "0328871835 - QUỲNH NHƯ" at bounding box center [95, 104] width 83 height 7
type input "0328871835"
type input "QUỲNH NHƯ"
type input "30.000"
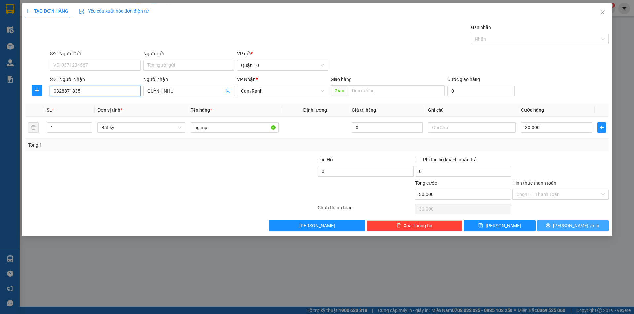
type input "0328871835"
click at [576, 227] on span "[PERSON_NAME] và In" at bounding box center [576, 225] width 46 height 7
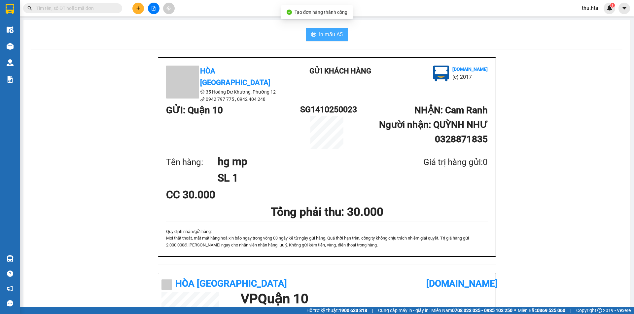
click at [332, 35] on span "In mẫu A5" at bounding box center [331, 34] width 24 height 8
click at [138, 11] on button at bounding box center [138, 9] width 12 height 12
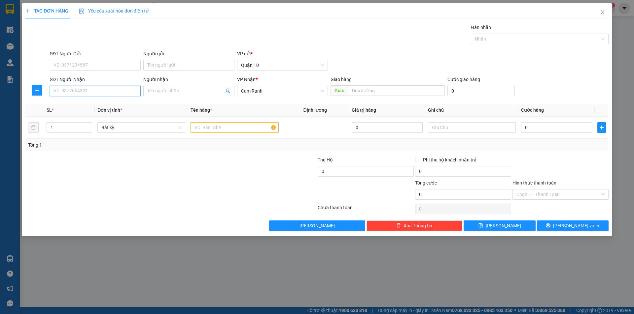
click at [102, 88] on input "SĐT Người Nhận" at bounding box center [95, 91] width 91 height 11
click at [78, 89] on input "SĐT Người Nhận" at bounding box center [95, 91] width 91 height 11
click at [89, 104] on div "0935959478 - QUÝ" at bounding box center [95, 104] width 83 height 7
type input "0935959478"
type input "QUÝ"
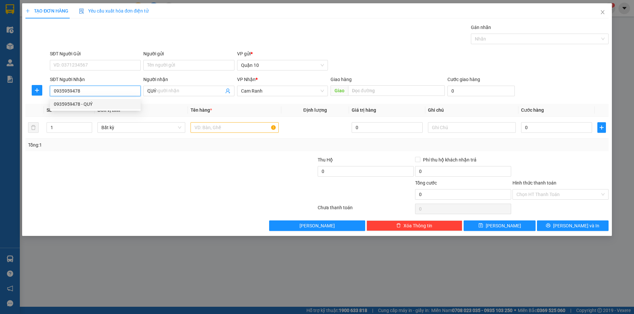
type input "60.000"
type input "0935959478"
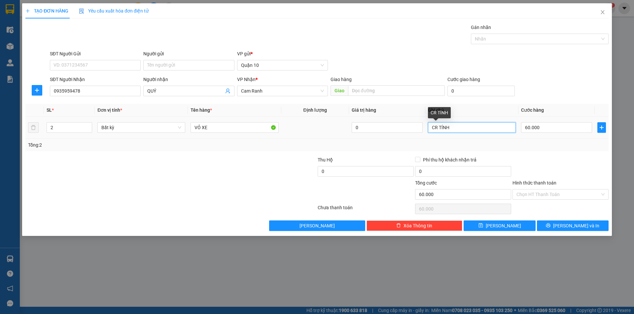
click at [479, 127] on input "CR TÍNH" at bounding box center [472, 127] width 88 height 11
click at [547, 130] on input "60.000" at bounding box center [556, 127] width 71 height 11
type input "0"
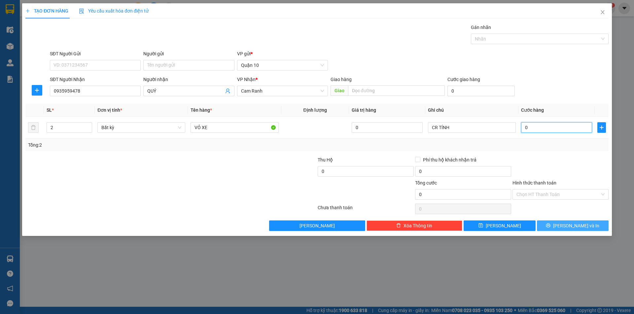
type input "0"
click at [587, 225] on button "[PERSON_NAME] và In" at bounding box center [573, 226] width 72 height 11
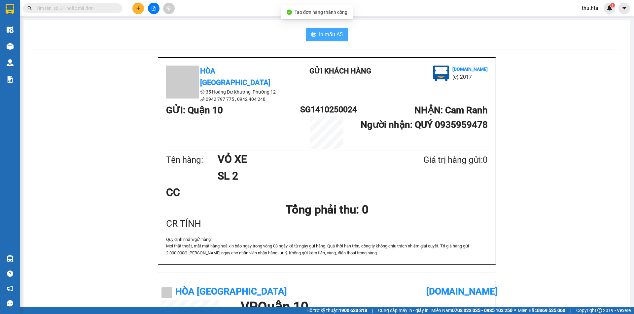
drag, startPoint x: 327, startPoint y: 35, endPoint x: 327, endPoint y: 38, distance: 3.4
click at [327, 37] on span "In mẫu A5" at bounding box center [331, 34] width 24 height 8
click at [134, 11] on button at bounding box center [138, 9] width 12 height 12
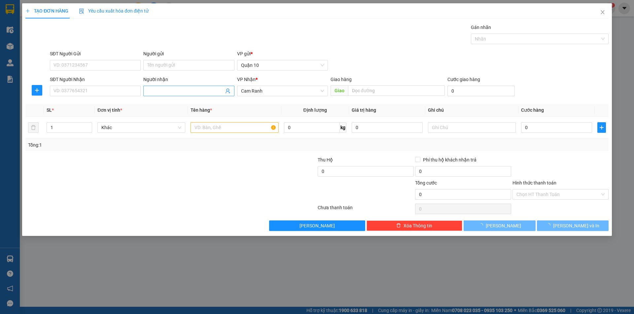
click at [165, 95] on span at bounding box center [188, 91] width 91 height 11
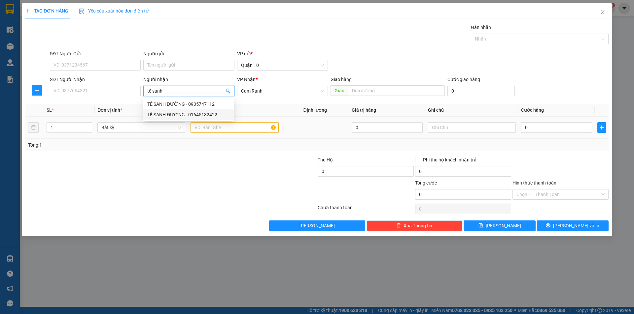
type input "tế sanh"
click at [218, 131] on input "text" at bounding box center [234, 127] width 88 height 11
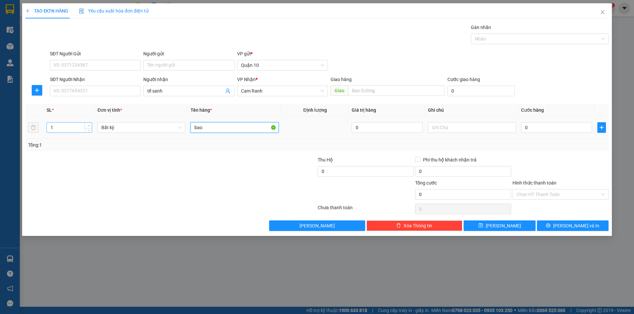
type input "bao"
type input "2"
click at [91, 123] on span "Increase Value" at bounding box center [87, 126] width 7 height 6
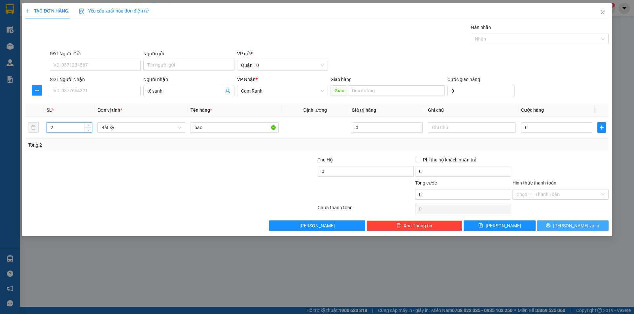
click at [556, 231] on button "[PERSON_NAME] và In" at bounding box center [573, 226] width 72 height 11
drag, startPoint x: 567, startPoint y: 224, endPoint x: 550, endPoint y: 224, distance: 16.2
click at [567, 225] on span "[PERSON_NAME] và In" at bounding box center [576, 225] width 46 height 7
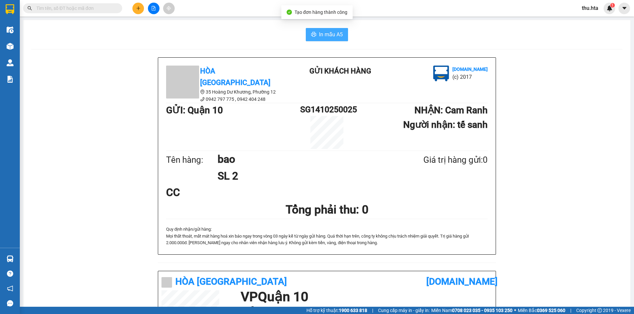
click at [339, 34] on span "In mẫu A5" at bounding box center [331, 34] width 24 height 8
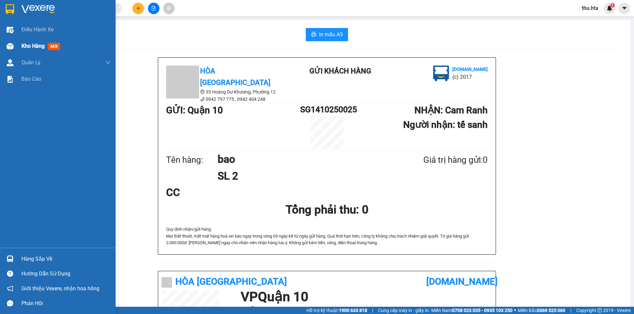
click at [32, 43] on span "Kho hàng" at bounding box center [32, 46] width 23 height 6
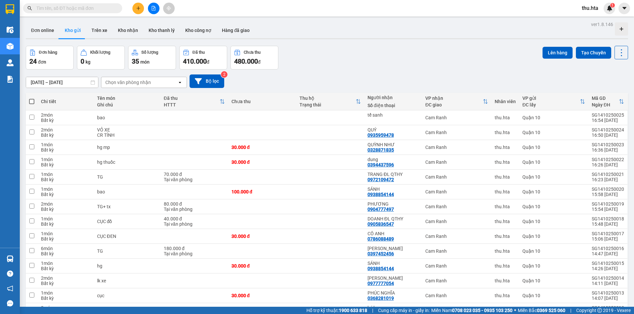
click at [138, 7] on icon "plus" at bounding box center [138, 8] width 0 height 4
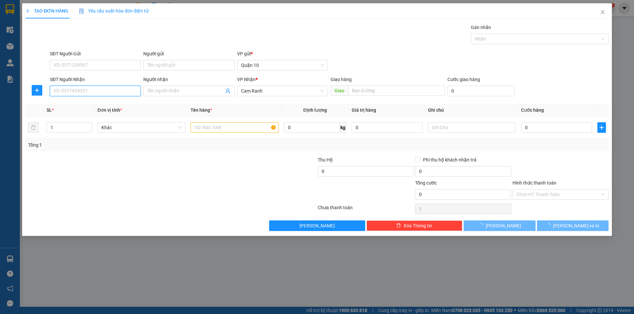
click at [129, 91] on input "SĐT Người Nhận" at bounding box center [95, 91] width 91 height 11
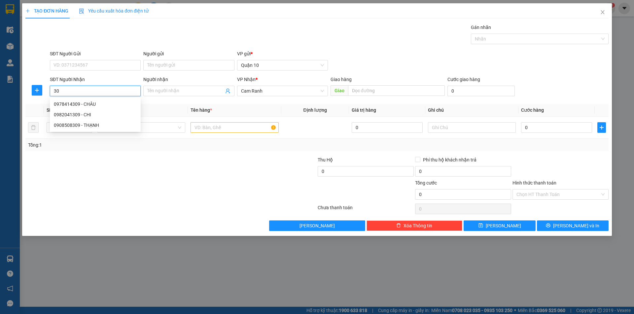
type input "3"
type input "490"
click at [180, 84] on div "Người nhận" at bounding box center [188, 81] width 91 height 10
click at [182, 90] on input "Người nhận" at bounding box center [185, 90] width 76 height 7
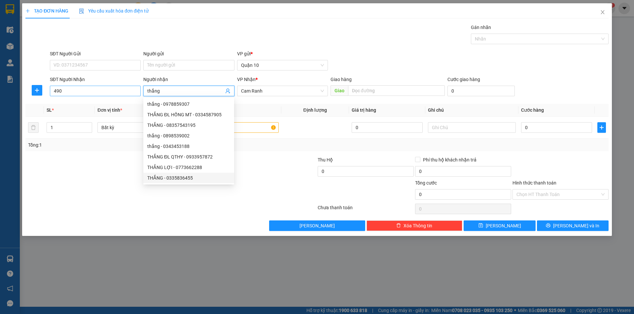
type input "thắng"
click at [100, 88] on input "490" at bounding box center [95, 91] width 91 height 11
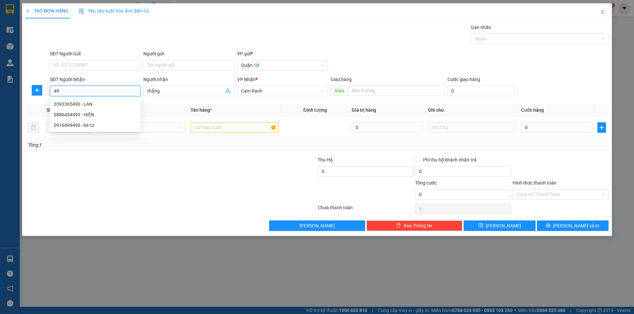
type input "4"
click at [86, 105] on div "0835754319 - THẮNG" at bounding box center [95, 104] width 83 height 7
type input "0835754319"
type input "THẮNG"
type input "40.000"
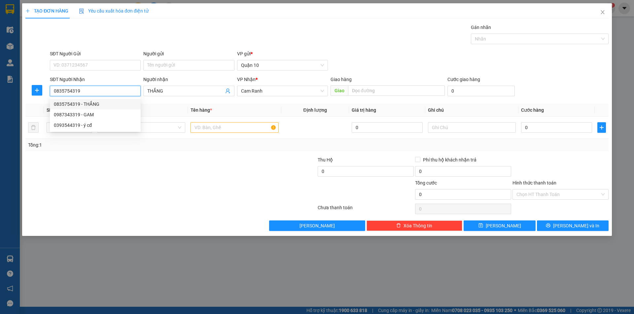
type input "40.000"
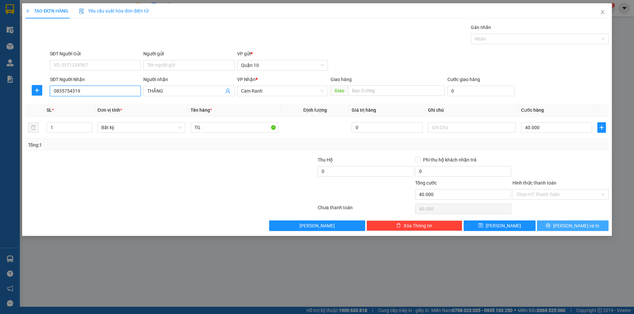
type input "0835754319"
click at [547, 227] on button "[PERSON_NAME] và In" at bounding box center [573, 226] width 72 height 11
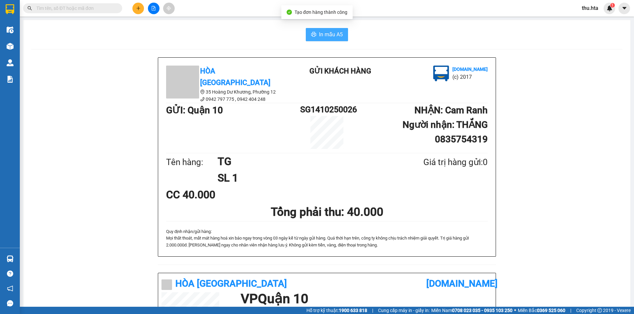
click at [328, 38] on span "In mẫu A5" at bounding box center [331, 34] width 24 height 8
click at [137, 10] on icon "plus" at bounding box center [138, 8] width 5 height 5
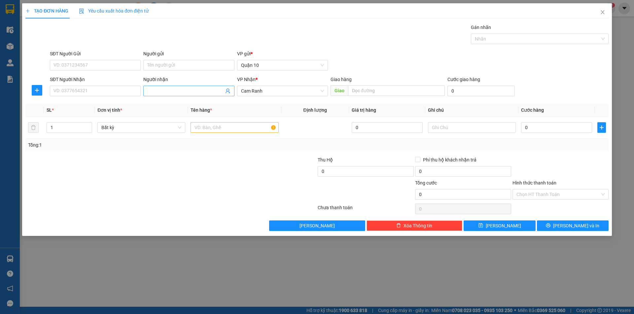
click at [165, 92] on input "Người nhận" at bounding box center [185, 90] width 76 height 7
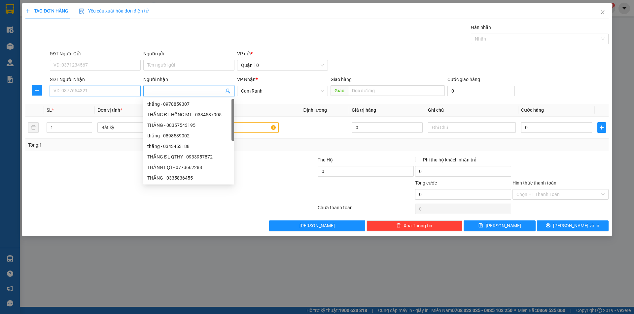
click at [128, 89] on input "SĐT Người Nhận" at bounding box center [95, 91] width 91 height 11
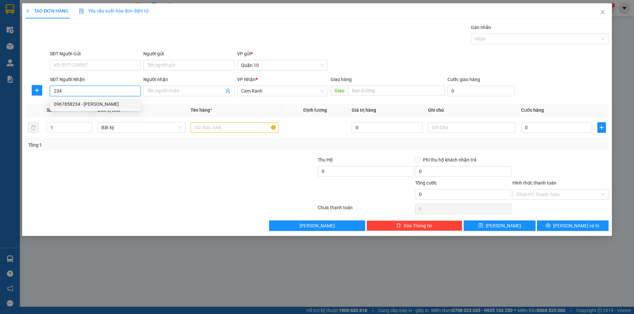
click at [98, 95] on input "234" at bounding box center [95, 91] width 91 height 11
click at [83, 90] on input "234" at bounding box center [95, 91] width 91 height 11
click at [88, 104] on div "0967858234 - [PERSON_NAME]" at bounding box center [95, 104] width 83 height 7
type input "0967858234"
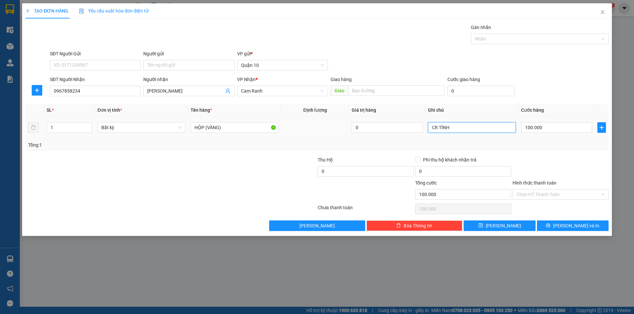
click at [458, 132] on input "CR TÍNH" at bounding box center [472, 127] width 88 height 11
click at [568, 232] on div "TẠO ĐƠN HÀNG Yêu cầu xuất hóa đơn điện tử Transit Pickup Surcharge Ids Transit …" at bounding box center [316, 119] width 589 height 233
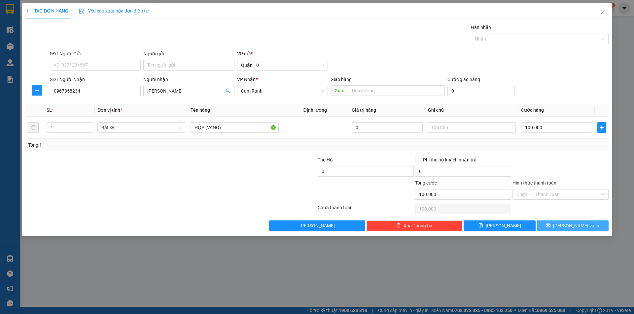
click at [567, 229] on span "[PERSON_NAME] và In" at bounding box center [576, 225] width 46 height 7
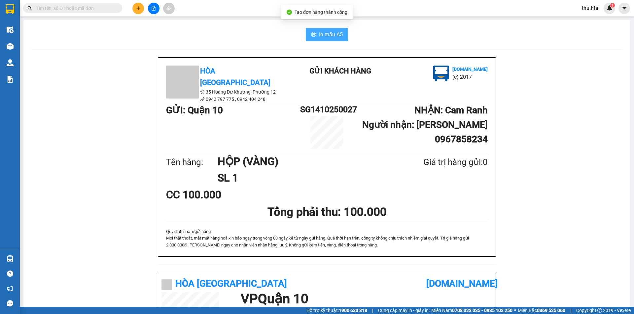
click at [334, 31] on span "In mẫu A5" at bounding box center [331, 34] width 24 height 8
click at [141, 9] on button at bounding box center [138, 9] width 12 height 12
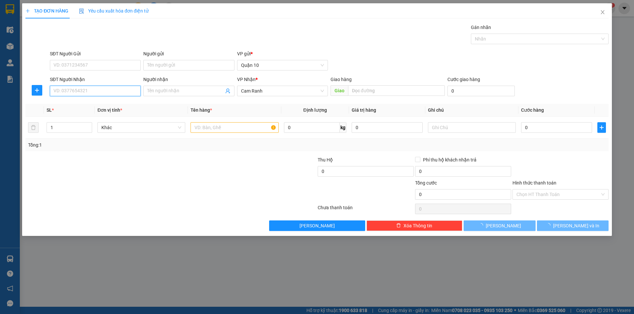
click at [91, 93] on input "SĐT Người Nhận" at bounding box center [95, 91] width 91 height 11
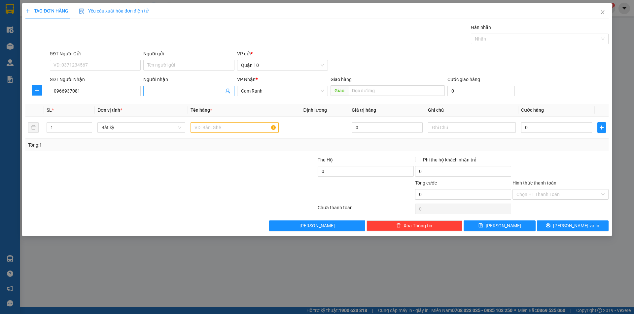
click at [173, 93] on input "Người nhận" at bounding box center [185, 90] width 76 height 7
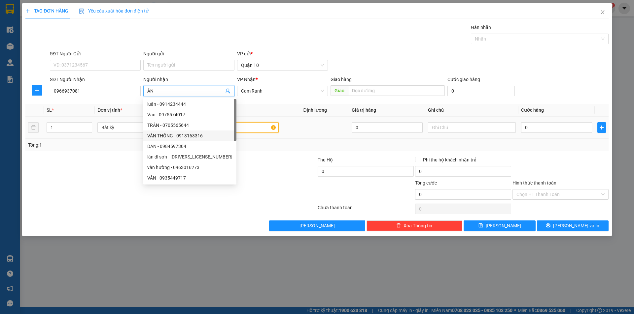
click at [249, 128] on input "text" at bounding box center [234, 127] width 88 height 11
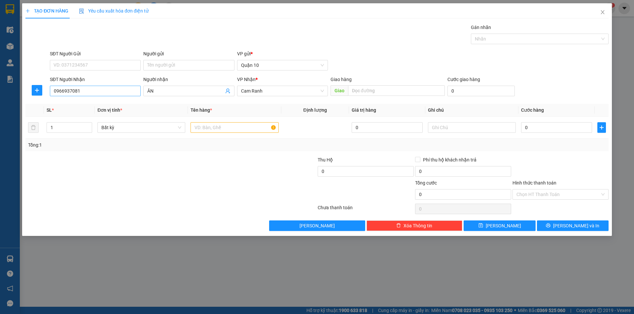
drag, startPoint x: 112, startPoint y: 85, endPoint x: 113, endPoint y: 89, distance: 4.4
click at [112, 85] on div "SĐT Người Nhận" at bounding box center [95, 81] width 91 height 10
click at [121, 91] on input "0966937081" at bounding box center [95, 91] width 91 height 11
click at [104, 106] on div "0906132737 - c út" at bounding box center [95, 104] width 83 height 7
drag, startPoint x: 93, startPoint y: 101, endPoint x: 98, endPoint y: 103, distance: 5.3
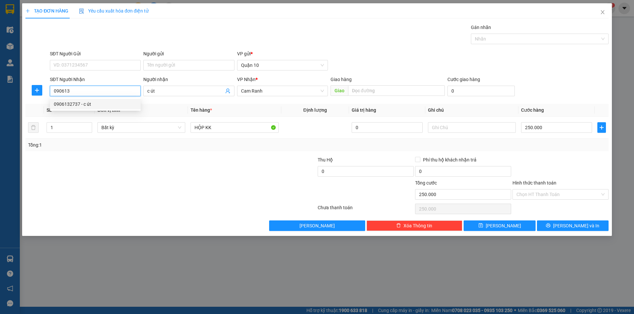
click at [93, 102] on div "0906132737 - c út" at bounding box center [95, 104] width 83 height 7
click at [172, 91] on input "c út" at bounding box center [185, 90] width 76 height 7
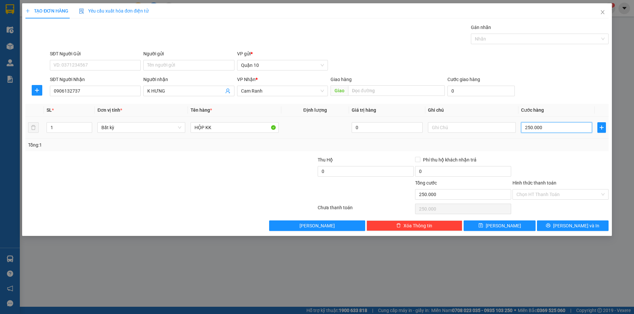
click at [549, 130] on input "250.000" at bounding box center [556, 127] width 71 height 11
click at [534, 151] on div "Tổng: 1" at bounding box center [316, 145] width 583 height 13
click at [543, 193] on input "Hình thức thanh toán" at bounding box center [557, 195] width 83 height 10
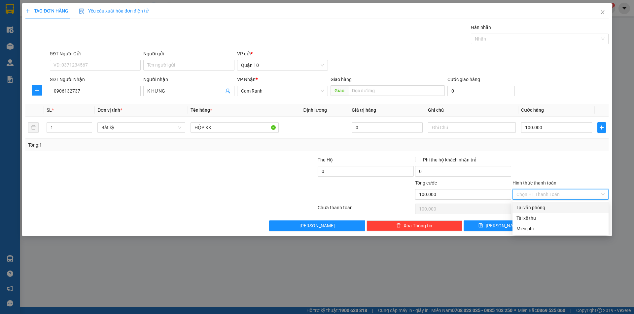
click at [543, 206] on div "Tại văn phòng" at bounding box center [560, 207] width 88 height 7
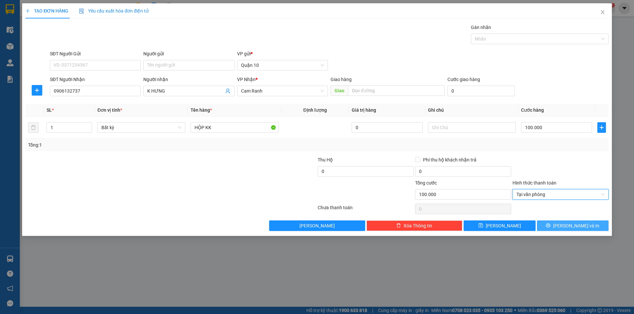
click at [548, 221] on button "[PERSON_NAME] và In" at bounding box center [573, 226] width 72 height 11
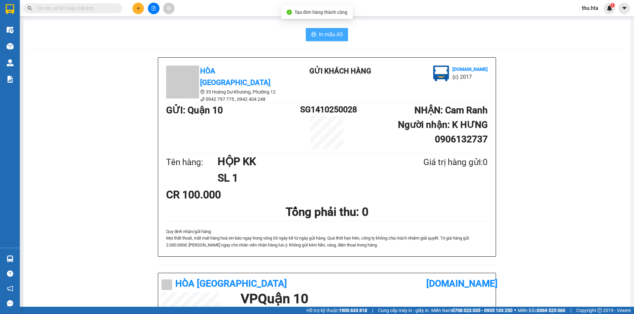
click at [338, 29] on button "In mẫu A5" at bounding box center [327, 34] width 42 height 13
click at [137, 11] on button at bounding box center [138, 9] width 12 height 12
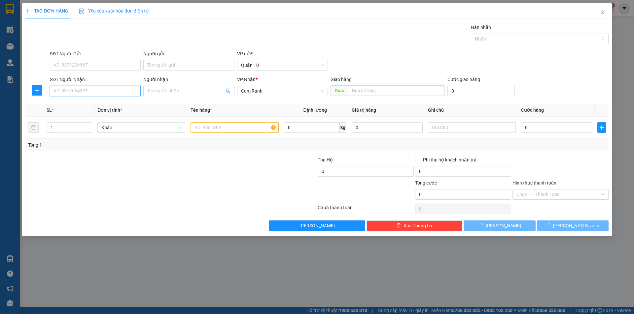
click at [106, 86] on input "SĐT Người Nhận" at bounding box center [95, 91] width 91 height 11
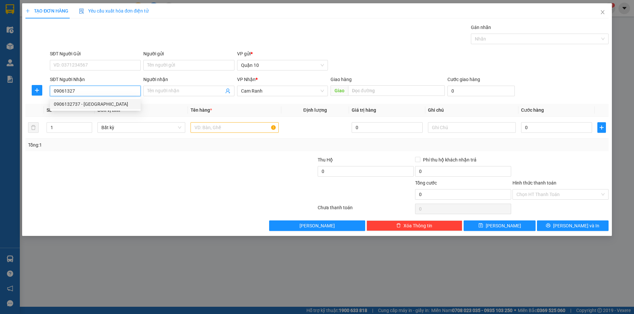
click at [123, 102] on div "0906132737 - [GEOGRAPHIC_DATA]" at bounding box center [95, 104] width 83 height 7
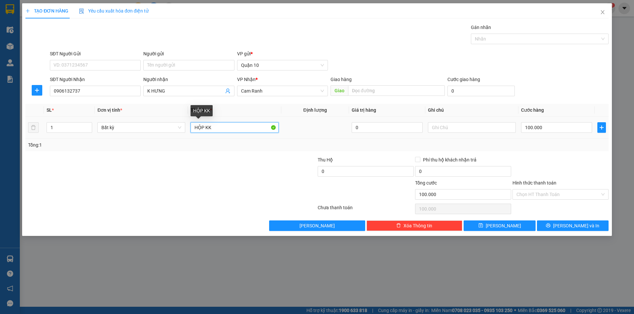
click at [232, 130] on input "HỘP KK" at bounding box center [234, 127] width 88 height 11
click at [552, 128] on input "100.000" at bounding box center [556, 127] width 71 height 11
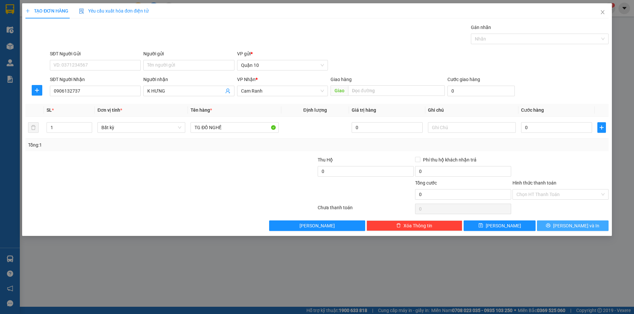
click at [558, 227] on button "[PERSON_NAME] và In" at bounding box center [573, 226] width 72 height 11
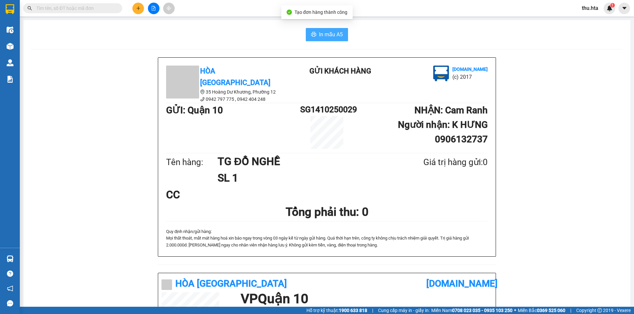
click at [326, 30] on button "In mẫu A5" at bounding box center [327, 34] width 42 height 13
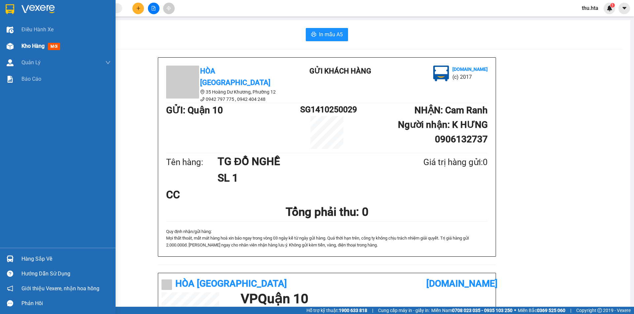
click at [47, 43] on div "Kho hàng mới" at bounding box center [41, 46] width 41 height 8
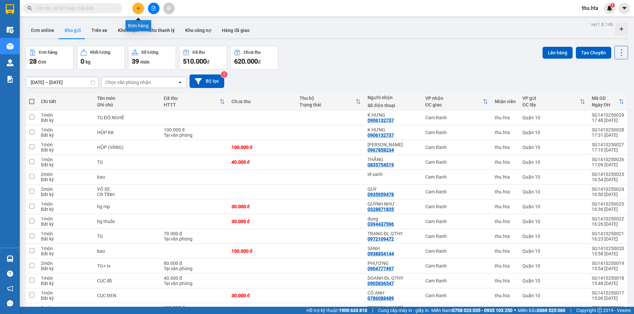
click at [135, 6] on button at bounding box center [138, 9] width 12 height 12
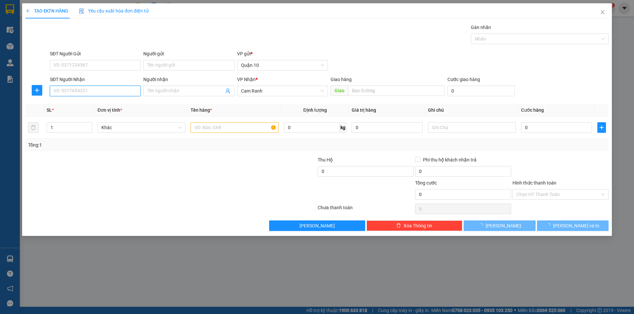
click at [91, 92] on input "SĐT Người Nhận" at bounding box center [95, 91] width 91 height 11
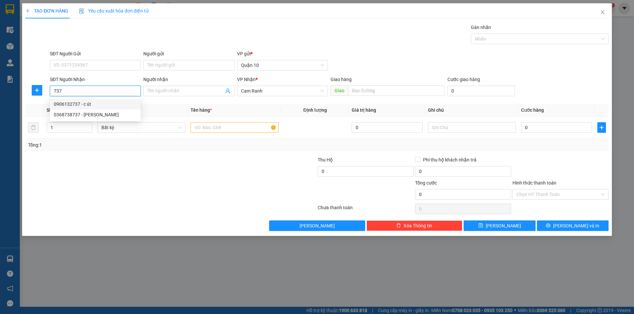
click at [99, 106] on div "0906132737 - c út" at bounding box center [95, 104] width 83 height 7
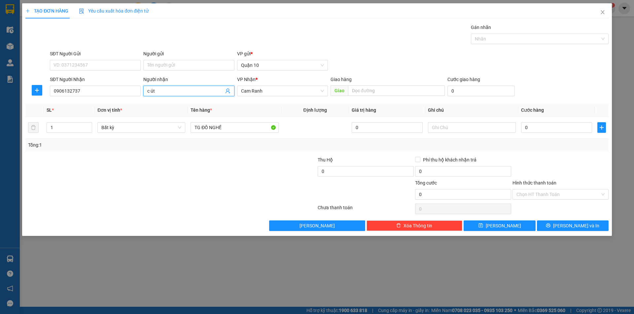
click at [167, 90] on input "c út" at bounding box center [185, 90] width 76 height 7
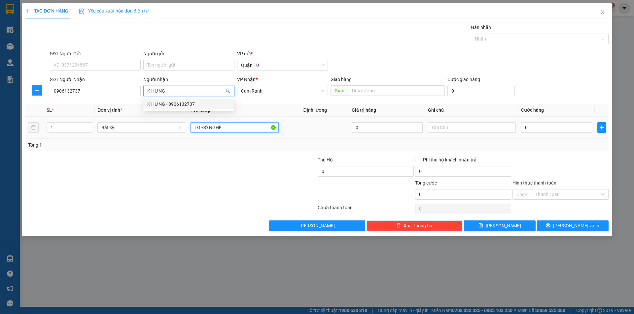
click at [237, 132] on input "TG ĐỒ NGHỀ" at bounding box center [234, 127] width 88 height 11
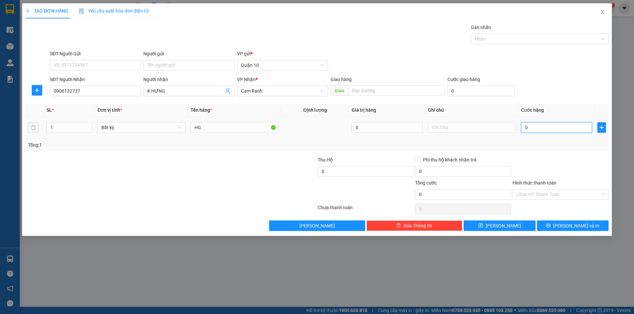
click at [524, 126] on input "0" at bounding box center [556, 127] width 71 height 11
drag, startPoint x: 558, startPoint y: 192, endPoint x: 554, endPoint y: 199, distance: 8.0
click at [557, 193] on input "Hình thức thanh toán" at bounding box center [557, 195] width 83 height 10
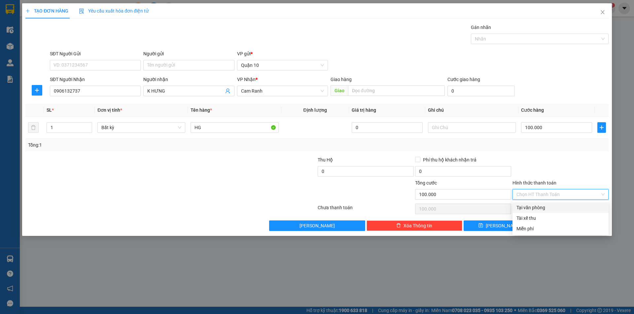
click at [538, 204] on div "Tại văn phòng" at bounding box center [560, 208] width 96 height 11
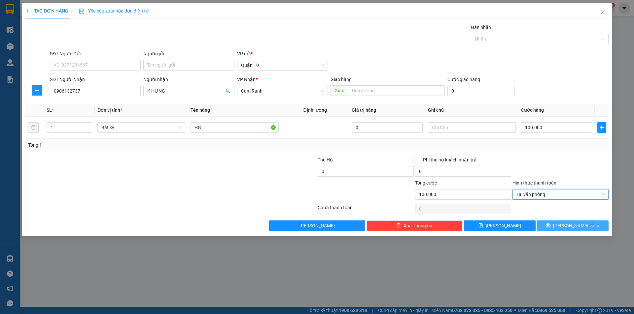
click at [570, 223] on span "[PERSON_NAME] và In" at bounding box center [576, 225] width 46 height 7
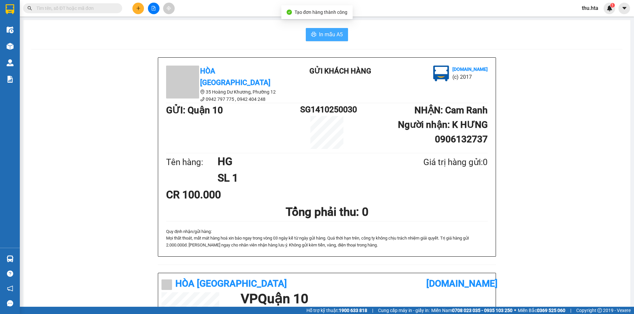
click at [334, 35] on span "In mẫu A5" at bounding box center [331, 34] width 24 height 8
click at [553, 234] on div "Hòa Thuận Anh 35 Hoàng Dư Khương, [GEOGRAPHIC_DATA] 12 0942 797 775 , 0942 404…" at bounding box center [326, 279] width 591 height 445
click at [558, 231] on div "Hòa Thuận Anh 35 Hoàng Dư Khương, [GEOGRAPHIC_DATA] 12 0942 797 775 , 0942 404…" at bounding box center [326, 279] width 591 height 445
